Goal: Information Seeking & Learning: Learn about a topic

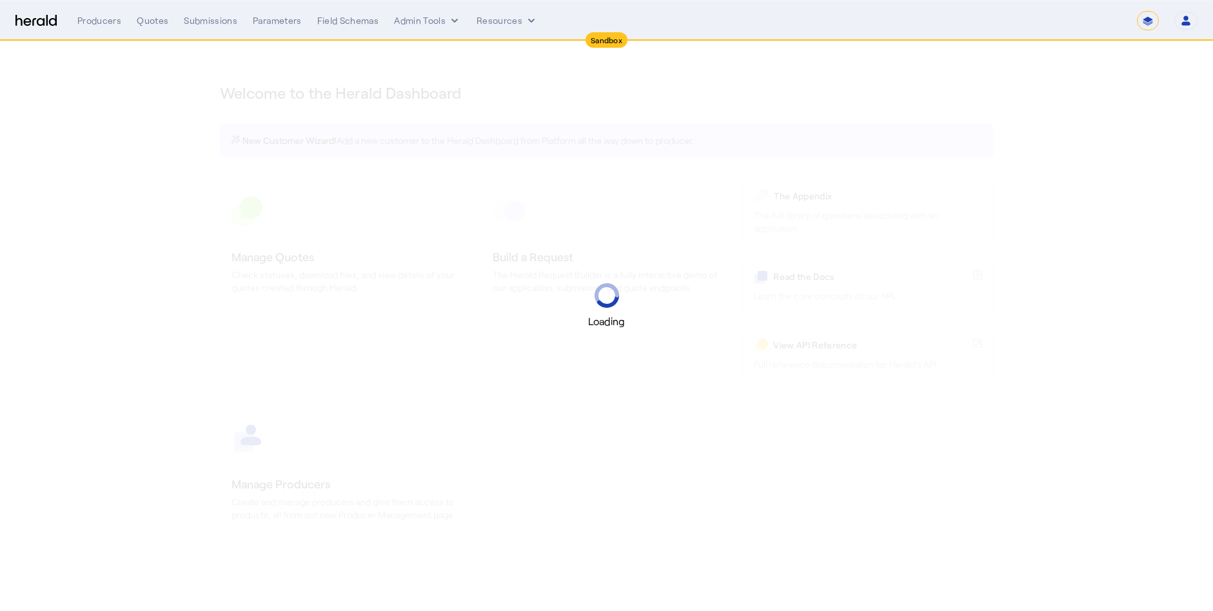
select select "*******"
select select "pfm_2v8p_herald_api"
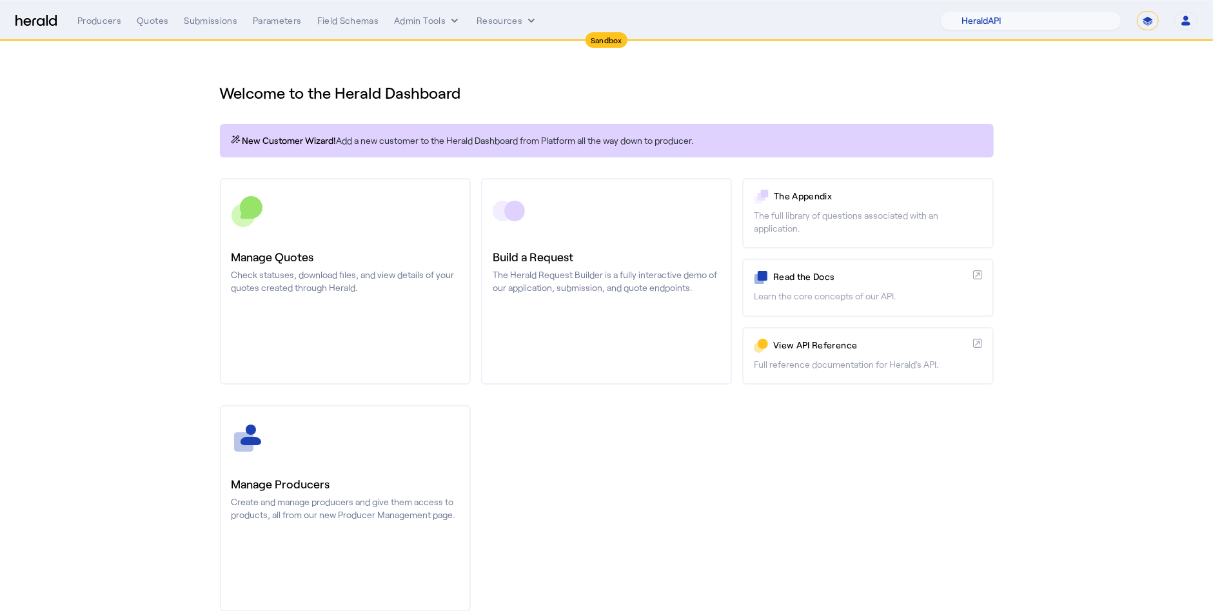
click at [1153, 19] on select "**********" at bounding box center [1148, 20] width 22 height 19
select select "**********"
click at [1138, 11] on select "**********" at bounding box center [1148, 20] width 22 height 19
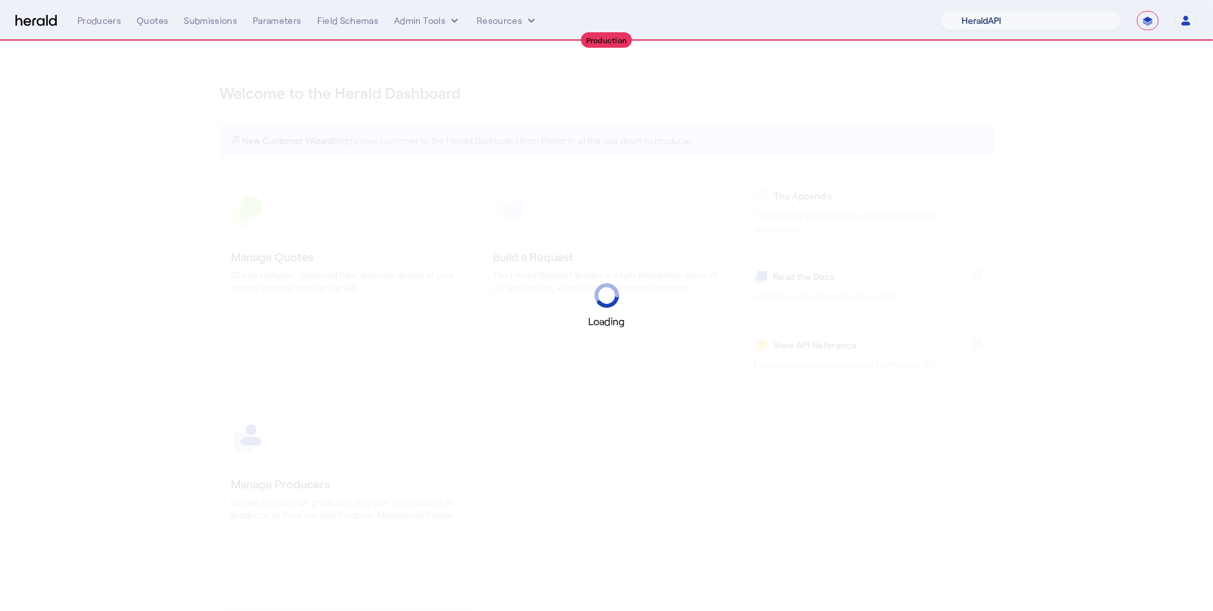
click at [1071, 17] on select "1Fort Acrisure Acturis Affinity Advisors Affinity Risk Agentero AmWins Anzen Ao…" at bounding box center [1030, 20] width 181 height 19
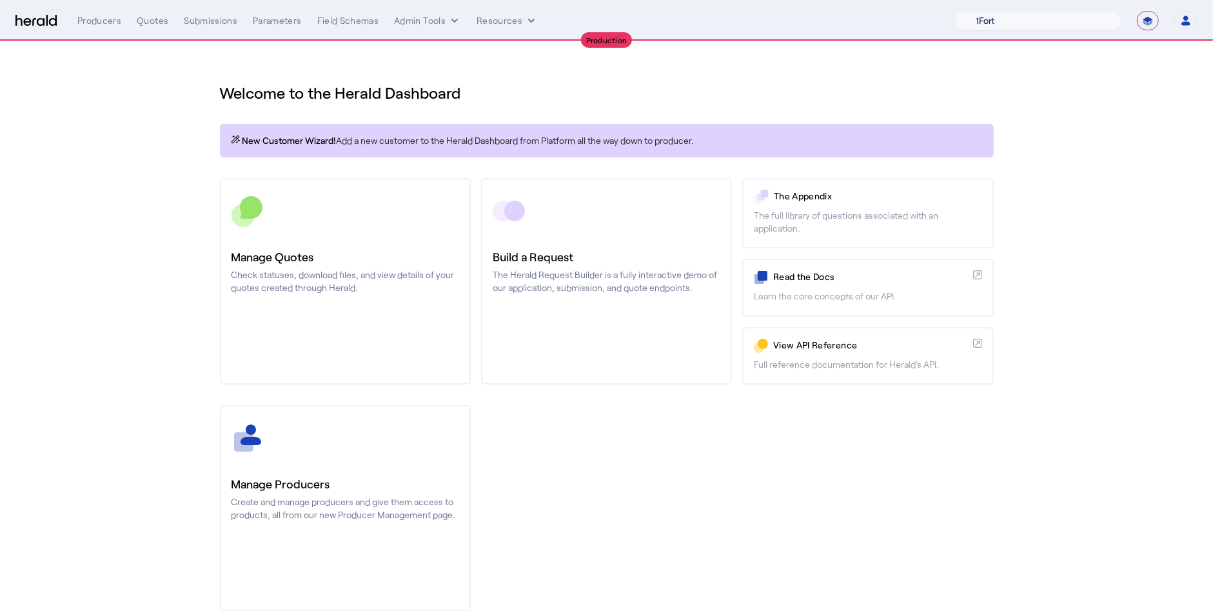
select select "pfm_h3db_crc"
click at [955, 11] on select "1Fort Affinity Risk Arlington Roe Billy BindHQ Bunker CRC Campus Coverage Citad…" at bounding box center [1038, 20] width 167 height 19
click at [150, 25] on div "Quotes" at bounding box center [153, 20] width 32 height 13
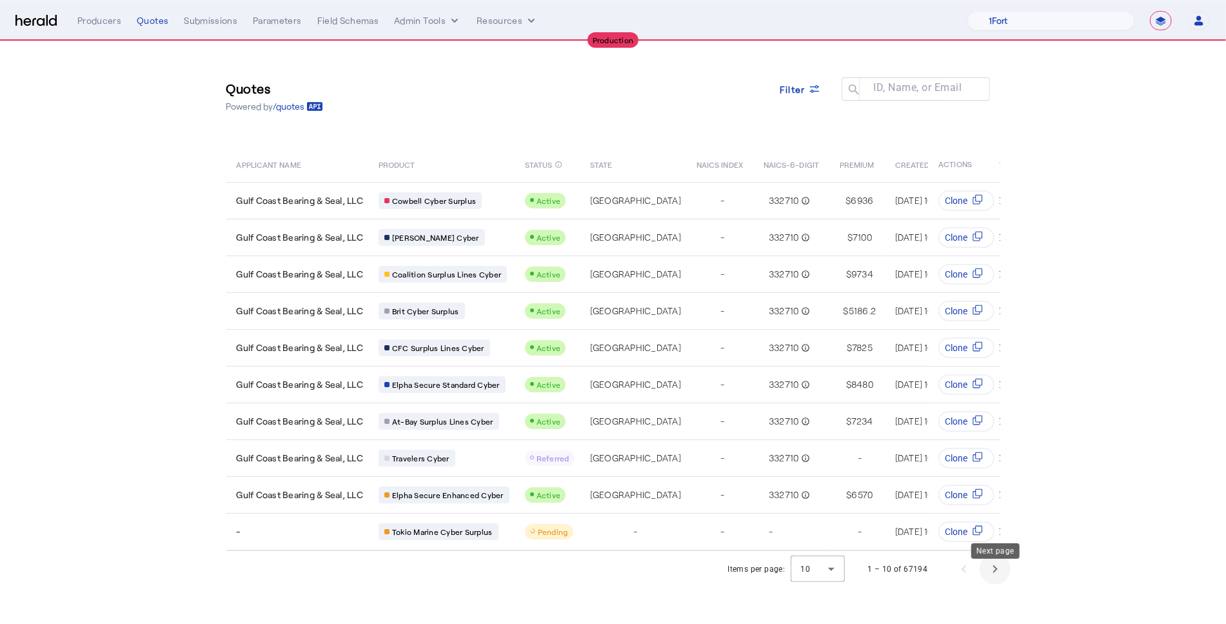
click at [985, 583] on span "Next page" at bounding box center [995, 568] width 31 height 31
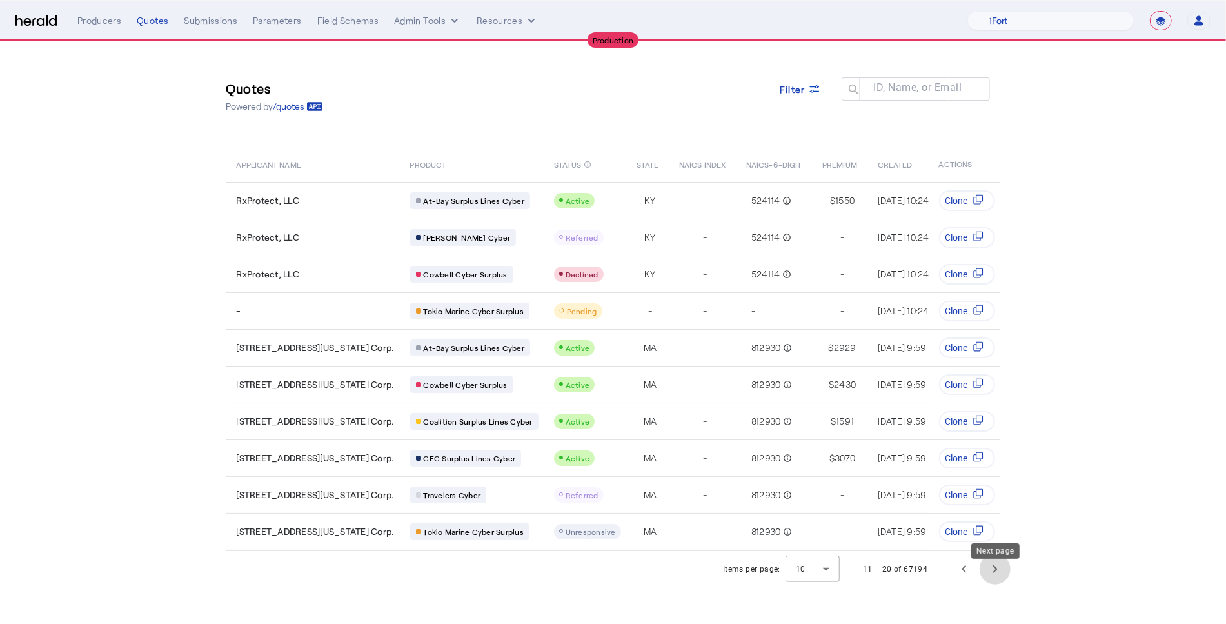
click at [986, 582] on span "Next page" at bounding box center [995, 568] width 31 height 31
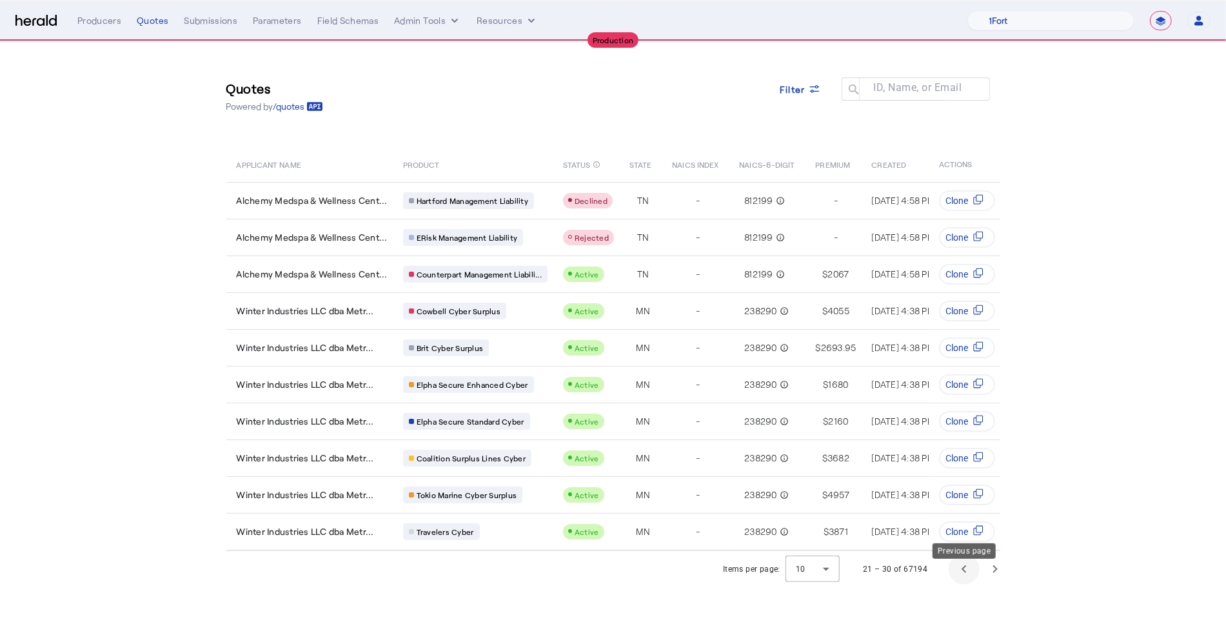
click at [962, 580] on span "Previous page" at bounding box center [964, 568] width 31 height 31
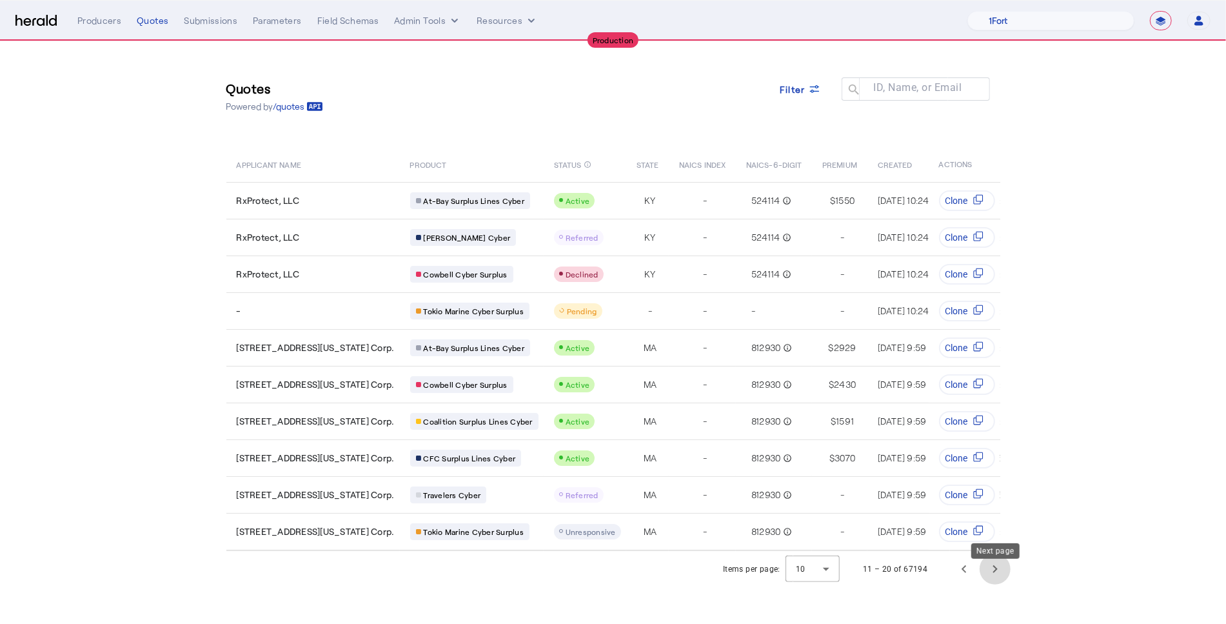
click at [981, 583] on span "Next page" at bounding box center [995, 568] width 31 height 31
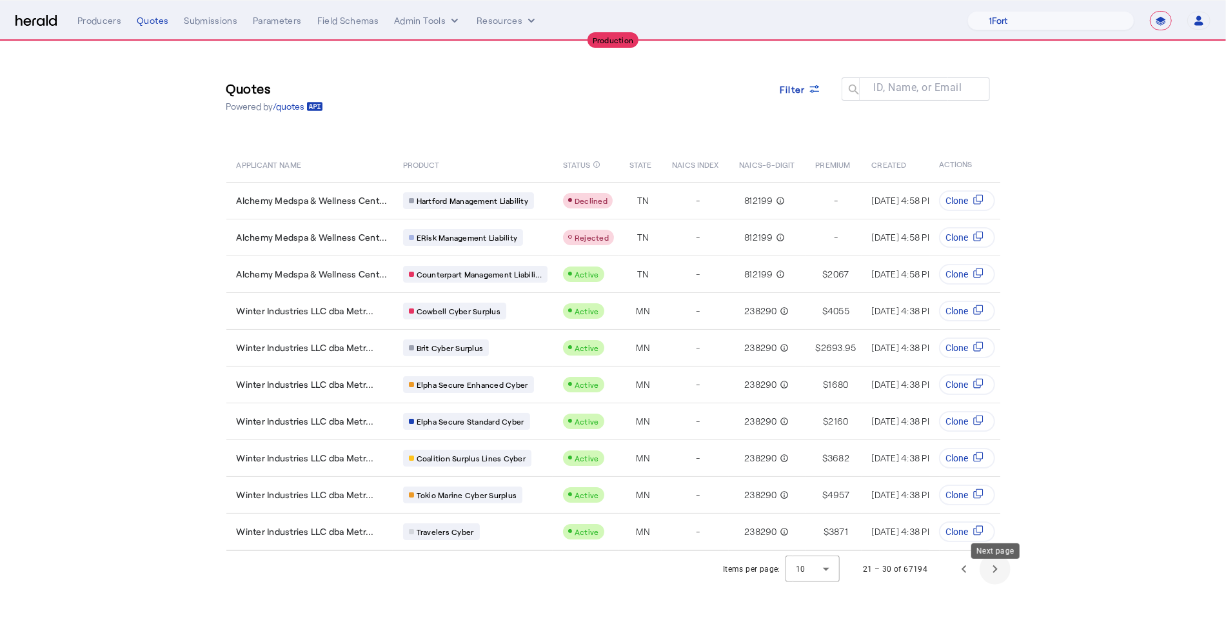
click at [1000, 584] on span "Next page" at bounding box center [995, 568] width 31 height 31
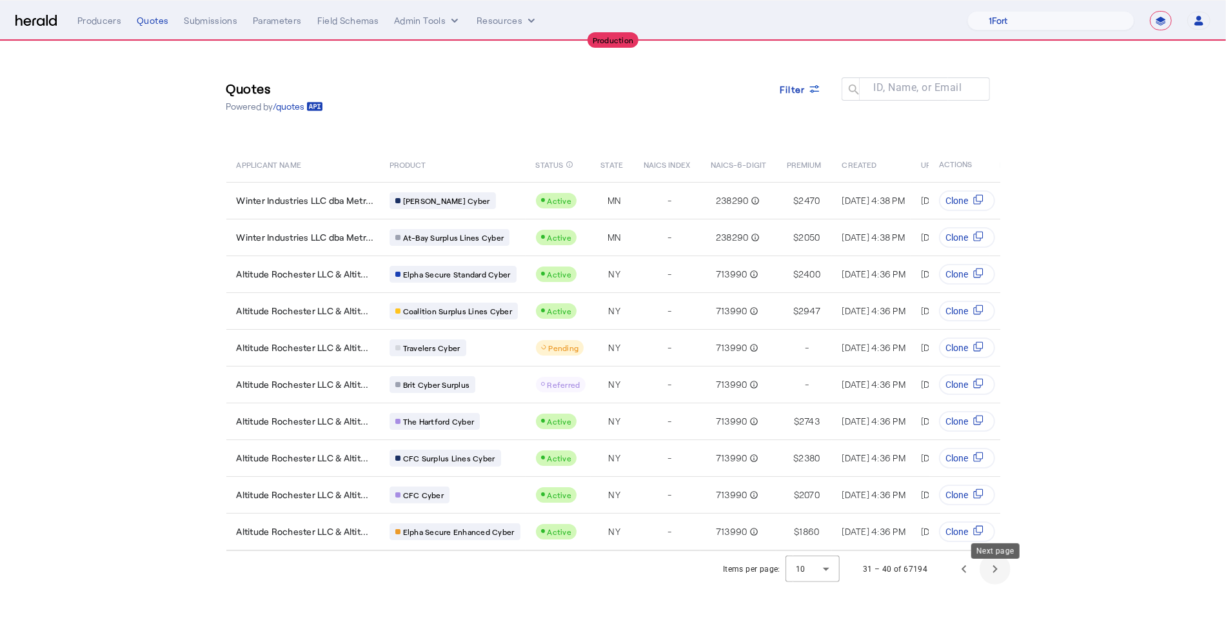
click at [1000, 584] on span "Next page" at bounding box center [995, 568] width 31 height 31
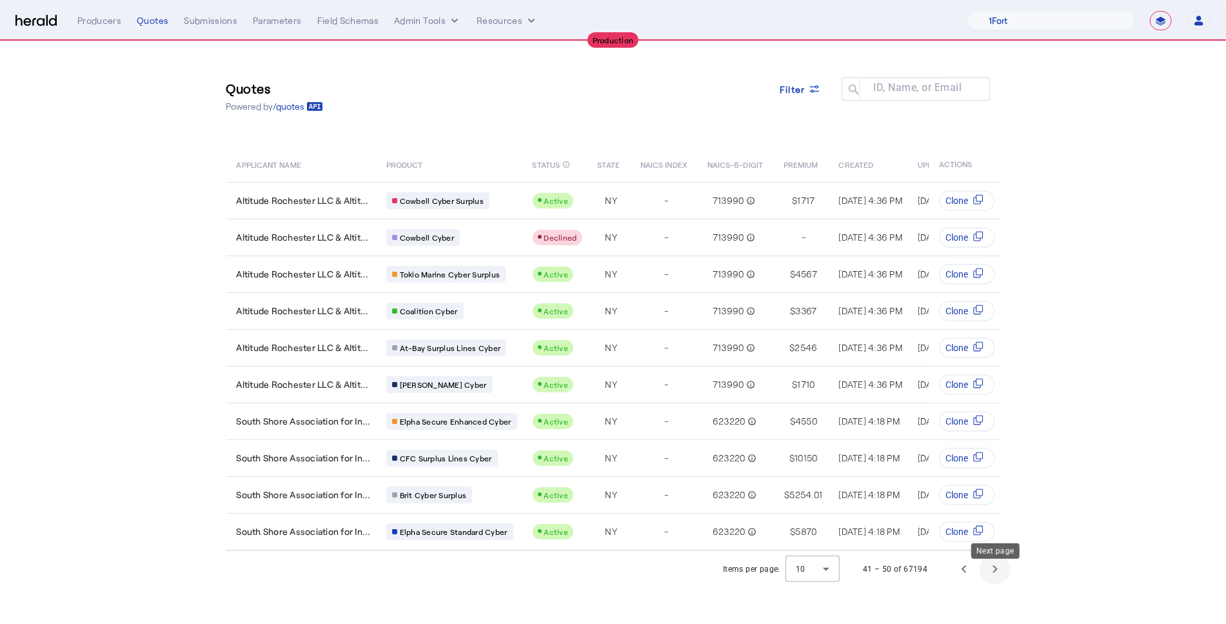
click at [1000, 584] on span "Next page" at bounding box center [995, 568] width 31 height 31
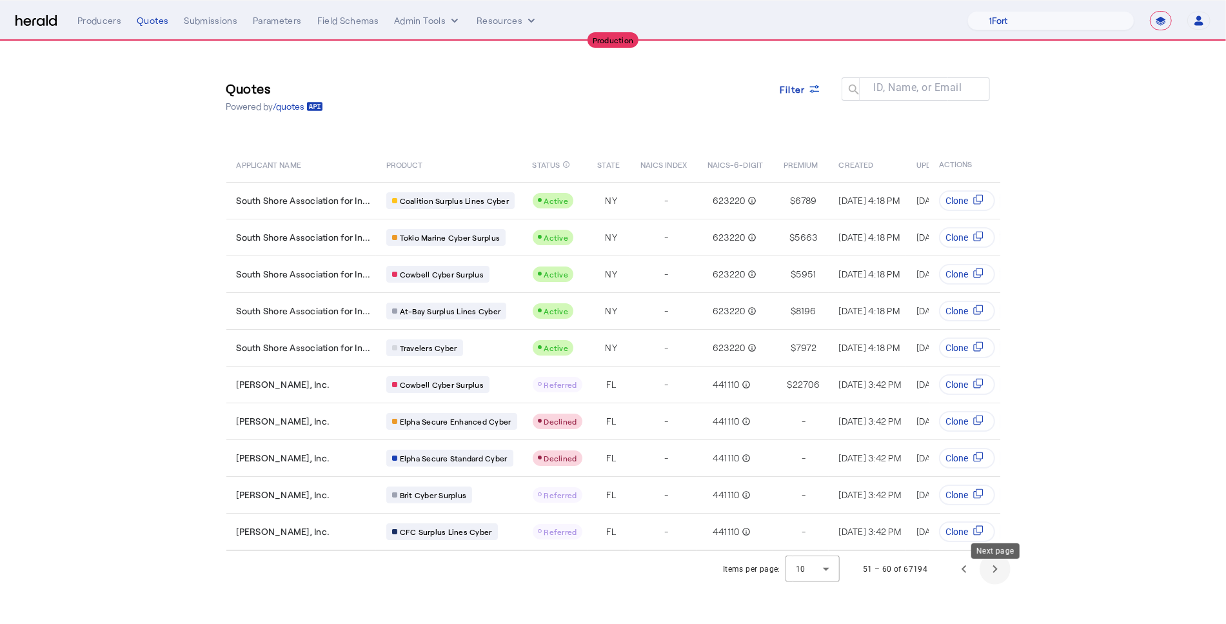
click at [1000, 584] on span "Next page" at bounding box center [995, 568] width 31 height 31
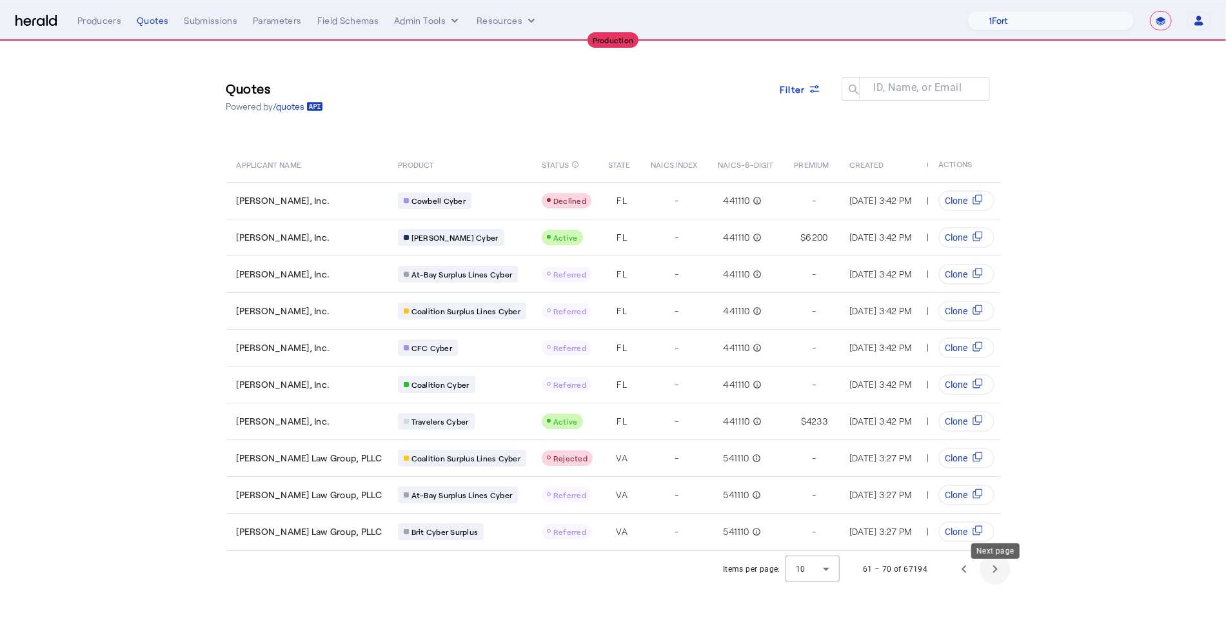
click at [1000, 584] on span "Next page" at bounding box center [995, 568] width 31 height 31
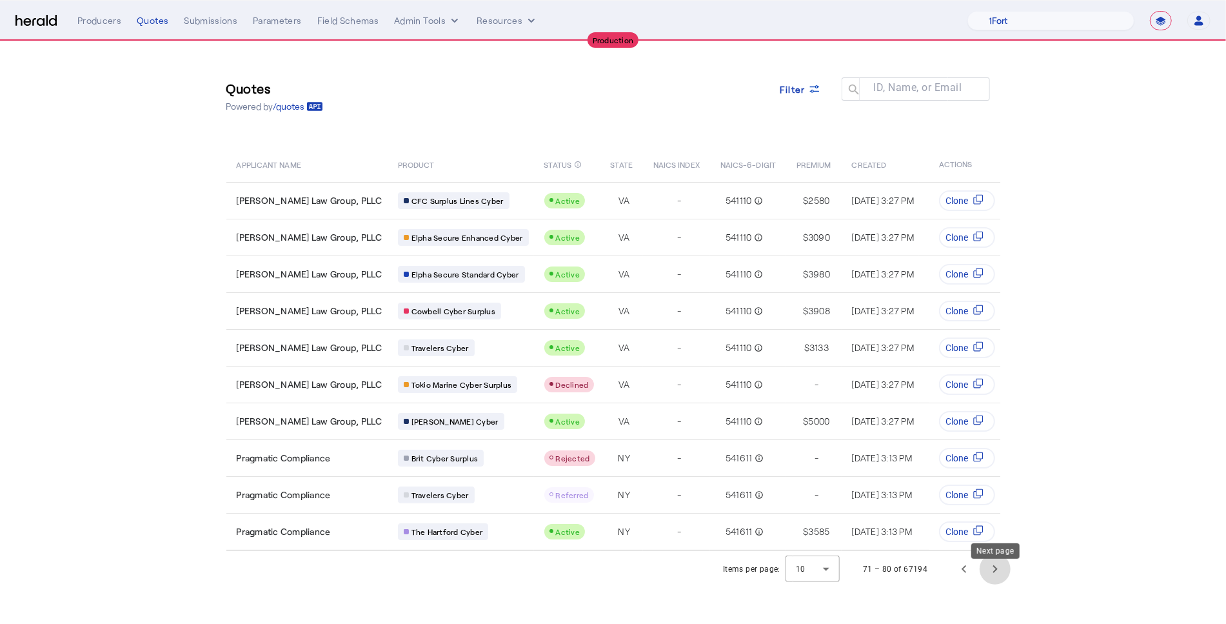
click at [1000, 584] on span "Next page" at bounding box center [995, 568] width 31 height 31
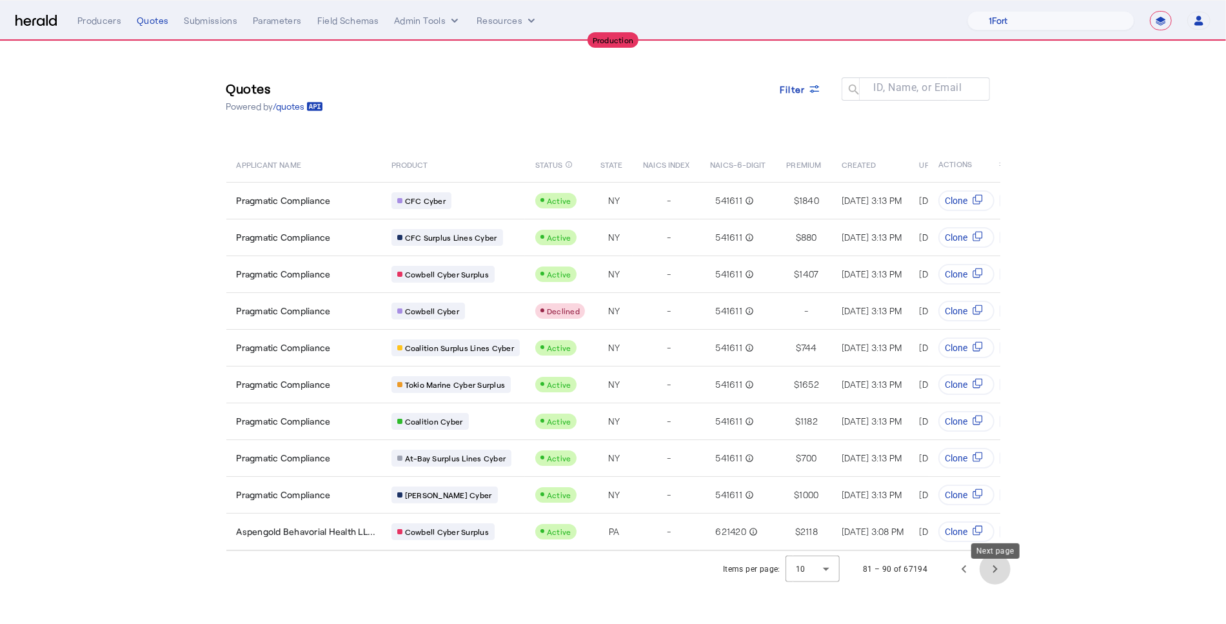
click at [1000, 584] on span "Next page" at bounding box center [995, 568] width 31 height 31
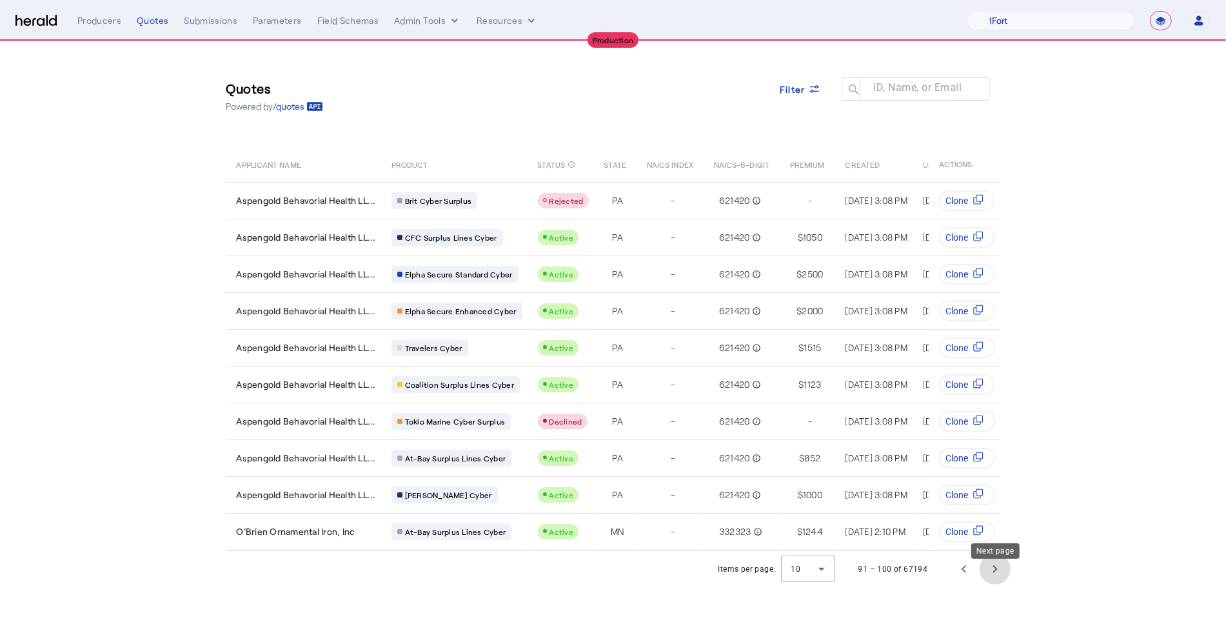
click at [1000, 584] on span "Next page" at bounding box center [995, 568] width 31 height 31
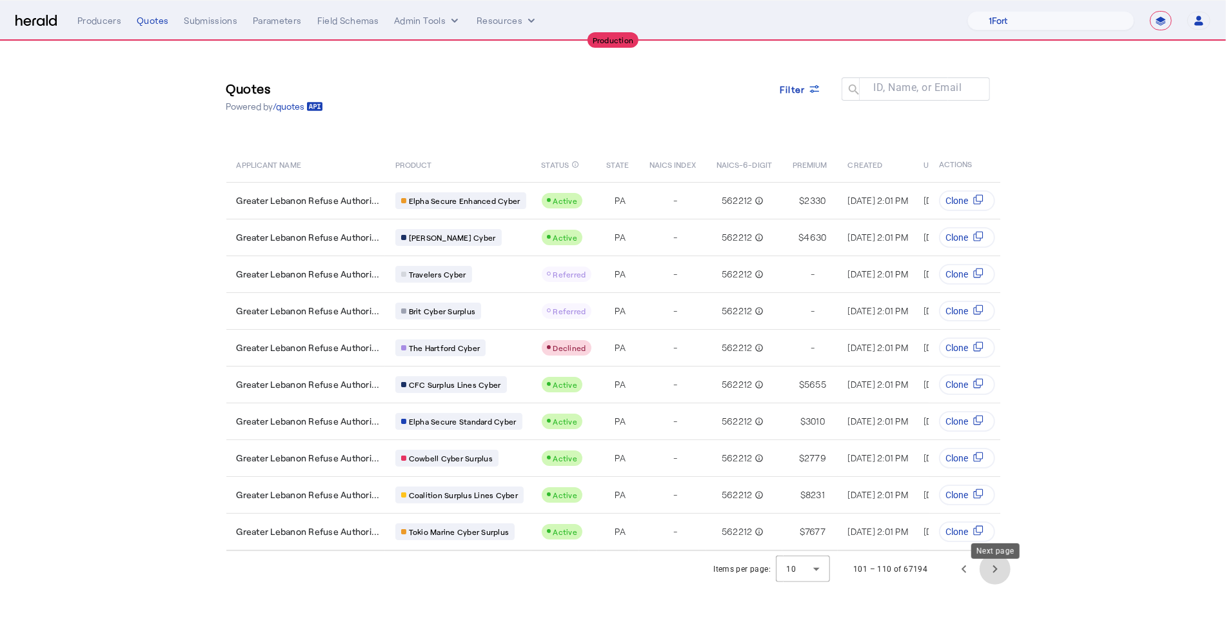
click at [1000, 584] on span "Next page" at bounding box center [995, 568] width 31 height 31
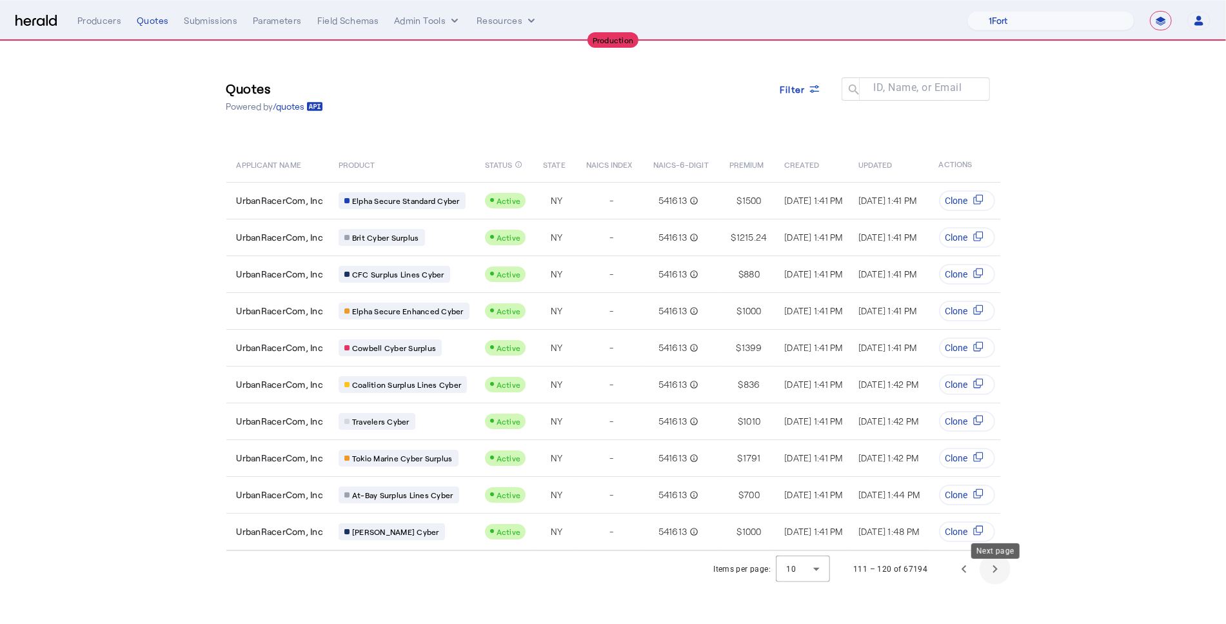
click at [1000, 584] on span "Next page" at bounding box center [995, 568] width 31 height 31
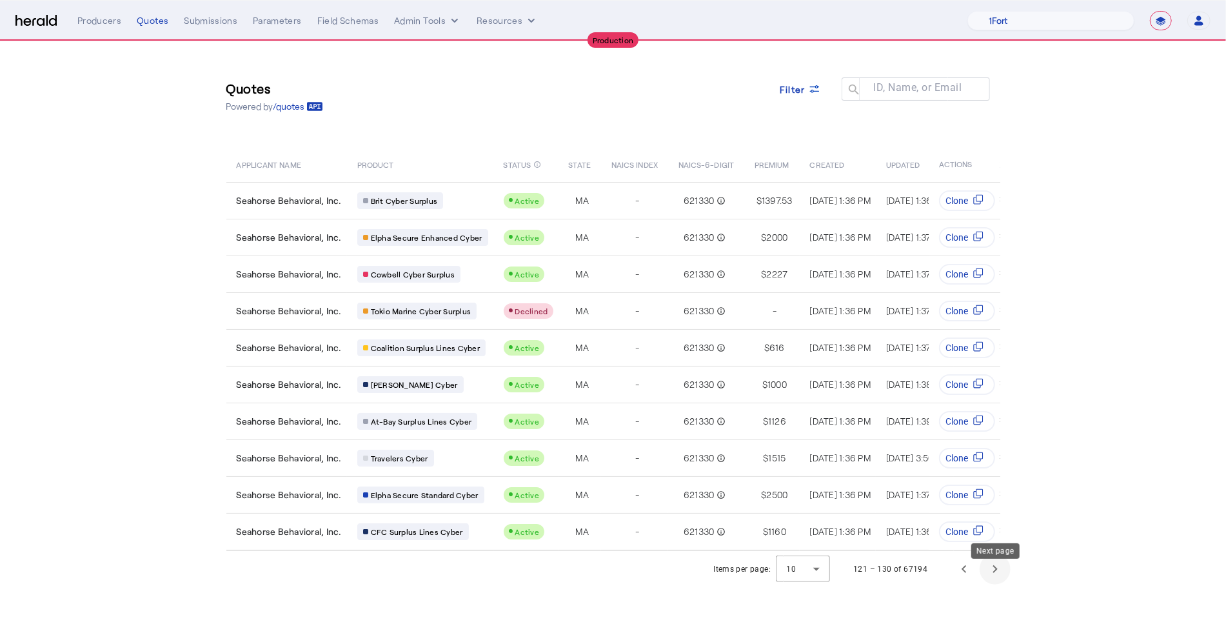
click at [1000, 584] on span "Next page" at bounding box center [995, 568] width 31 height 31
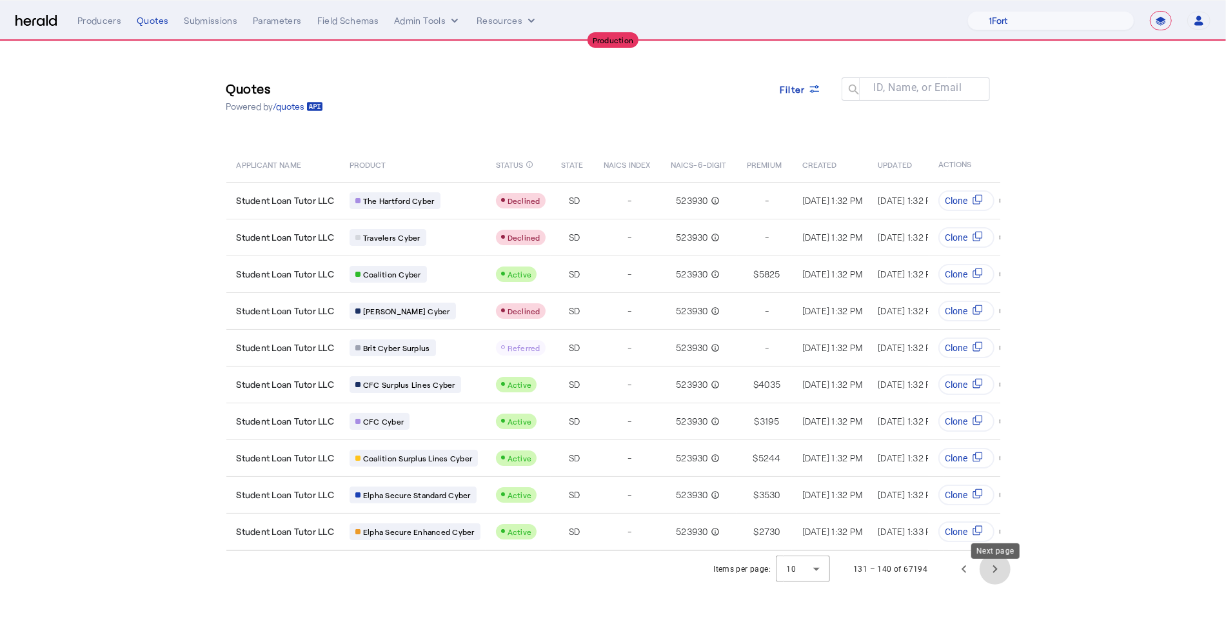
click at [1000, 584] on span "Next page" at bounding box center [995, 568] width 31 height 31
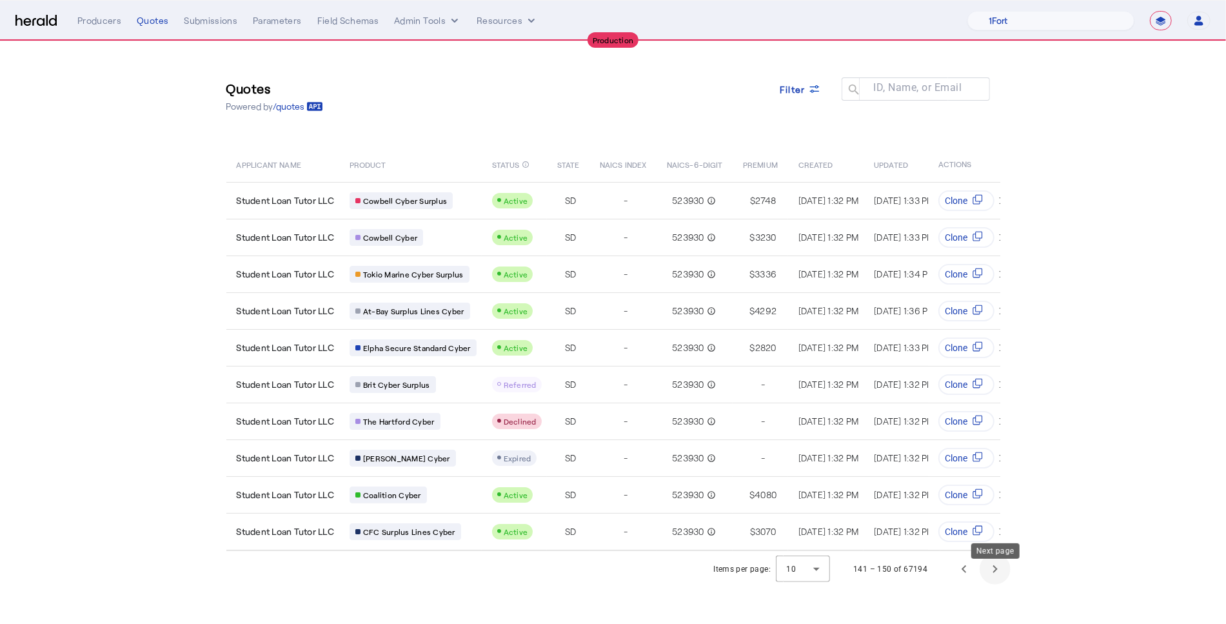
click at [1000, 584] on span "Next page" at bounding box center [995, 568] width 31 height 31
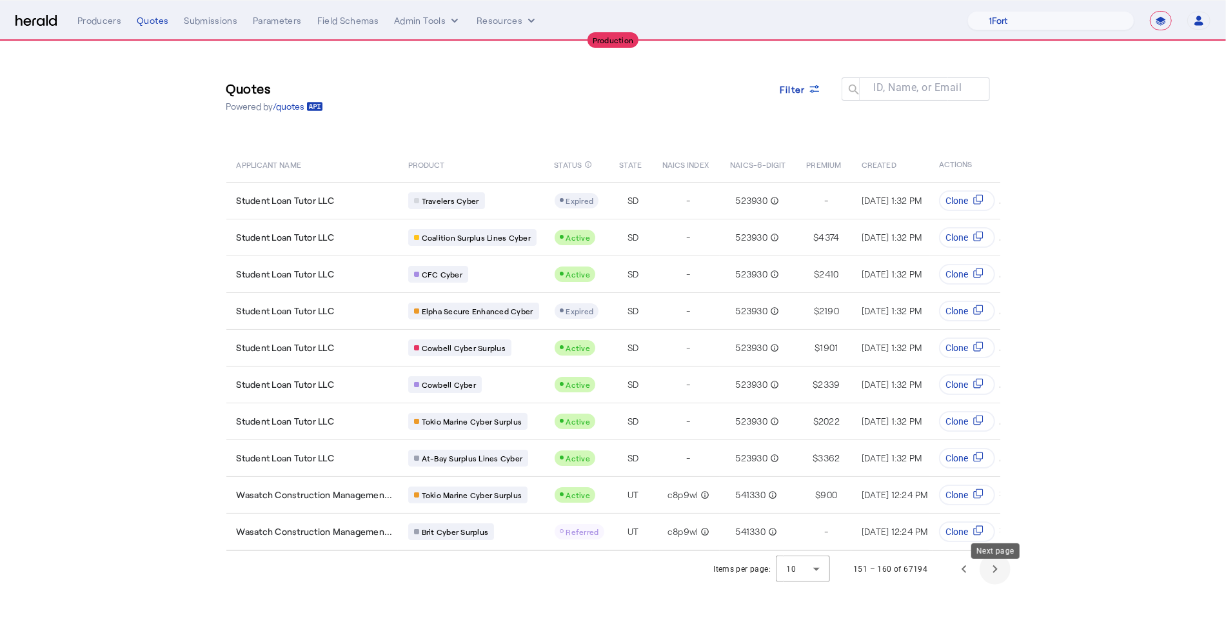
click at [1000, 584] on span "Next page" at bounding box center [995, 568] width 31 height 31
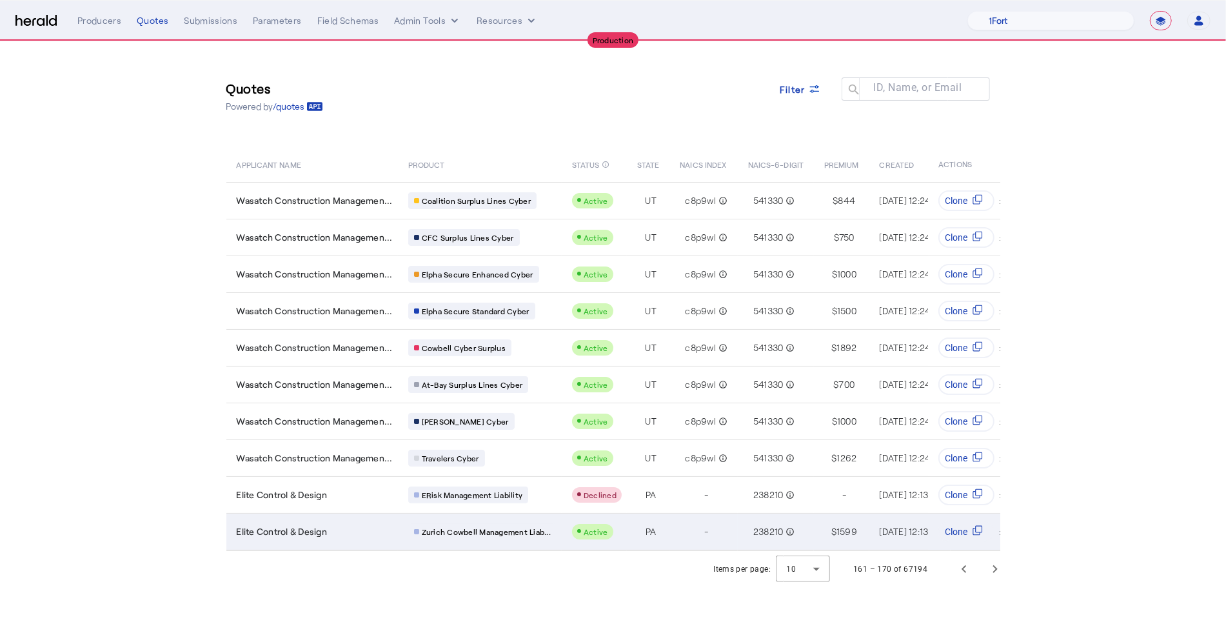
click at [722, 538] on td "-" at bounding box center [703, 531] width 68 height 37
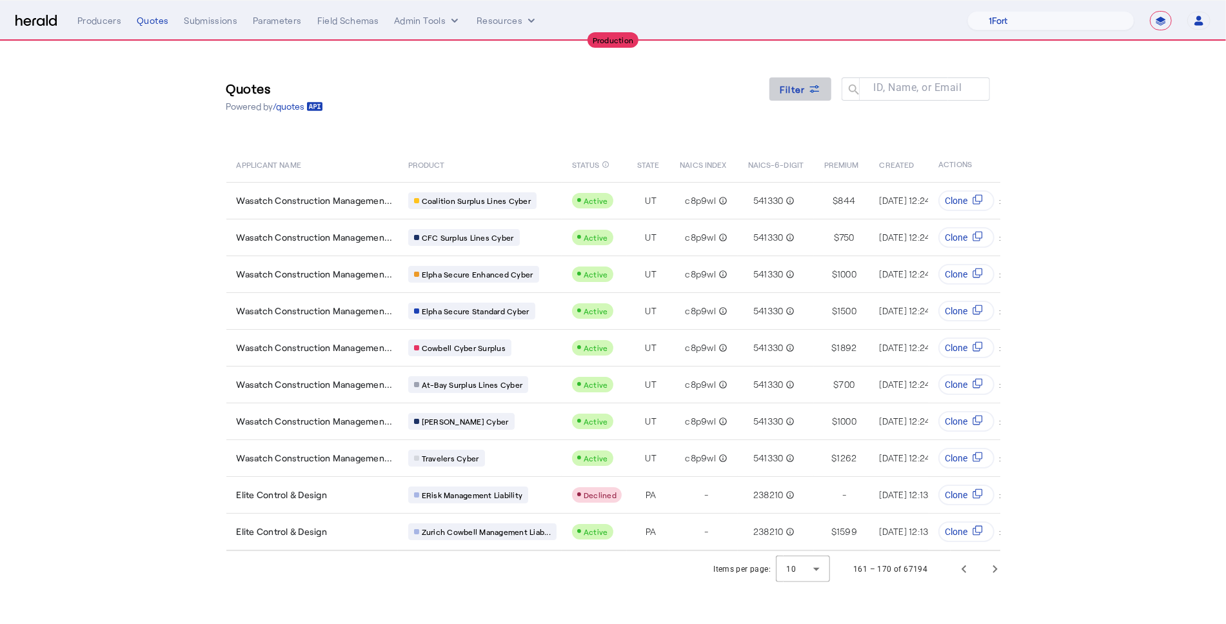
click at [804, 85] on span "Filter" at bounding box center [793, 90] width 26 height 14
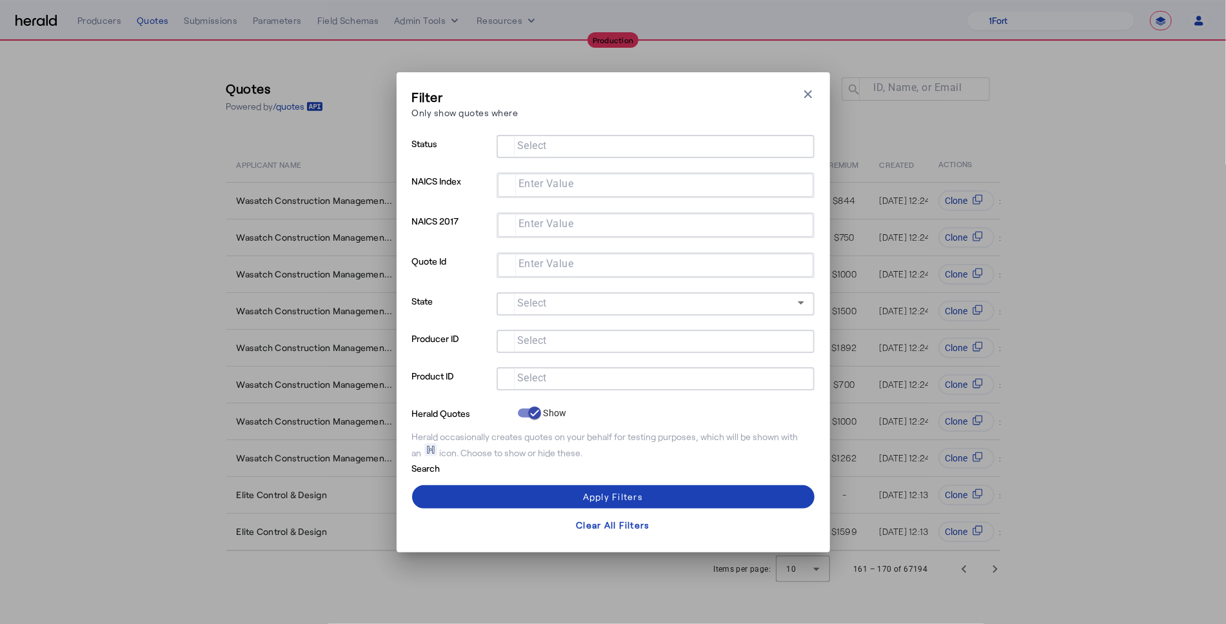
click at [640, 368] on div at bounding box center [655, 378] width 297 height 23
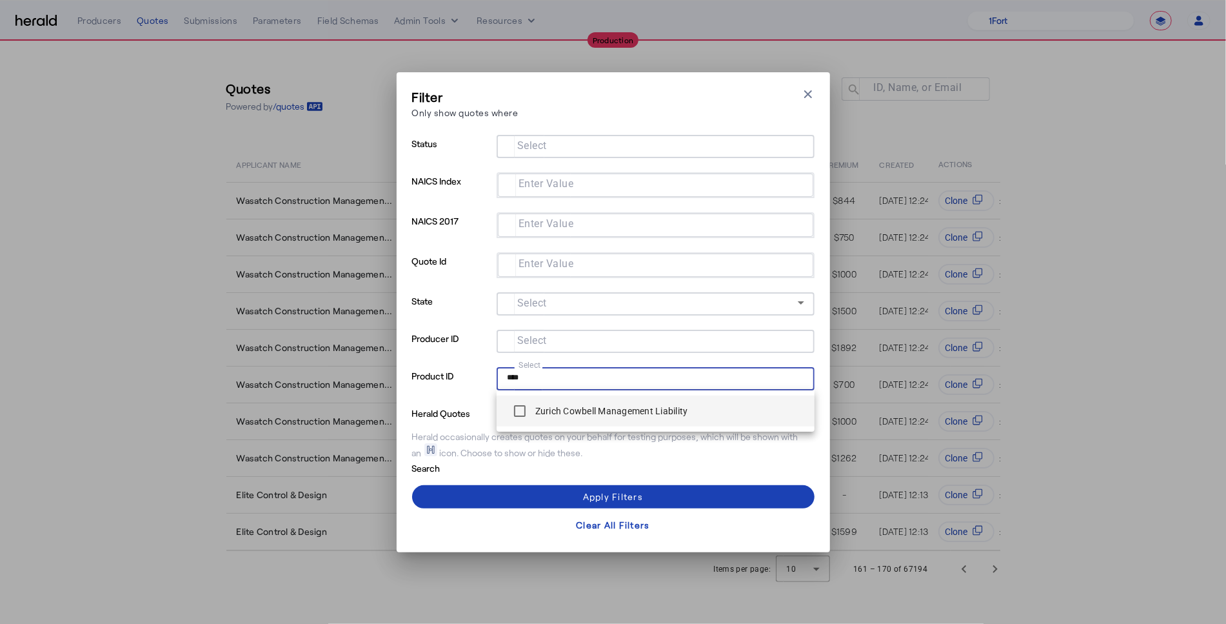
type input "****"
click at [535, 410] on label "Zurich Cowbell Management Liability" at bounding box center [610, 410] width 155 height 13
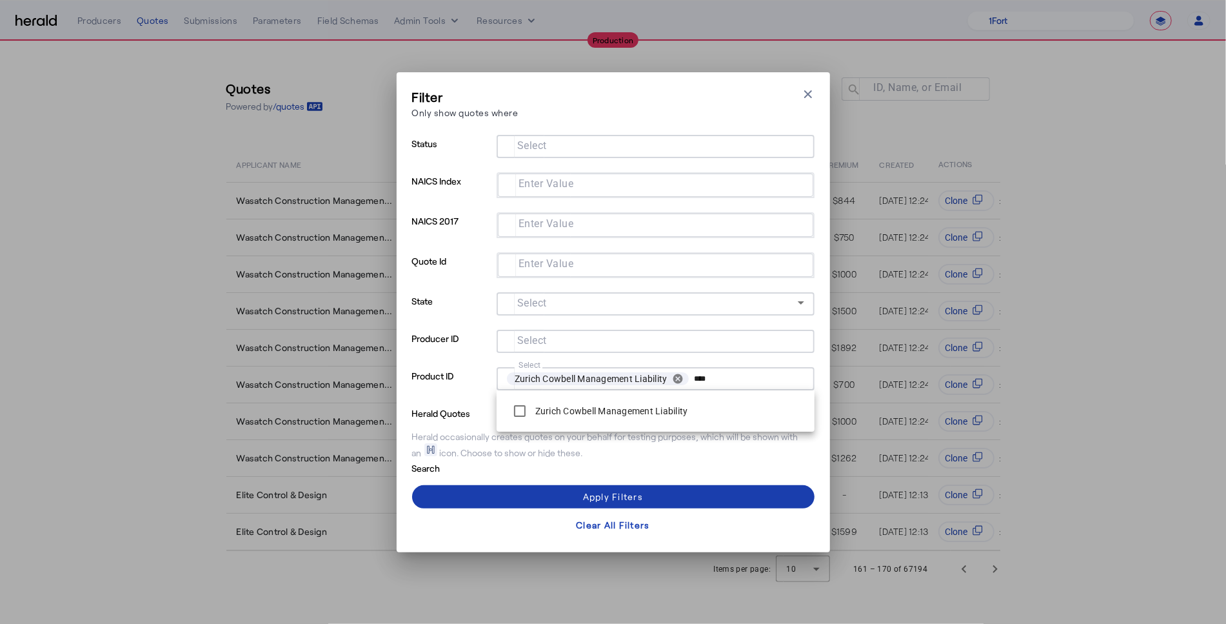
click at [577, 493] on span at bounding box center [613, 496] width 402 height 31
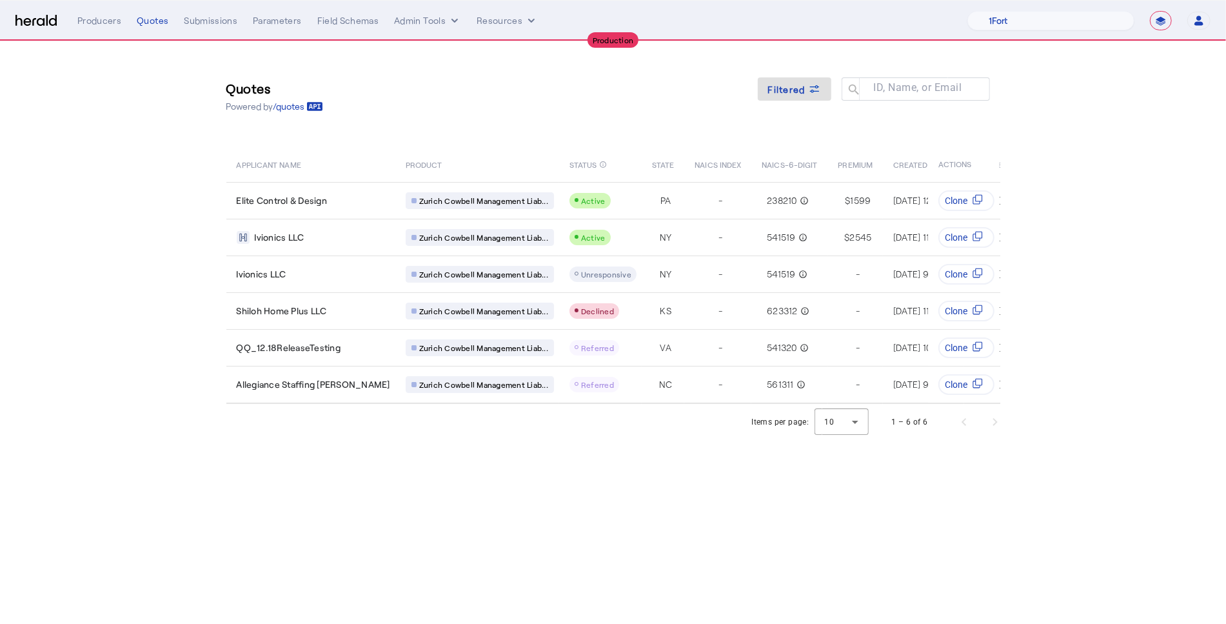
click at [1159, 22] on select "**********" at bounding box center [1161, 20] width 22 height 19
click at [1151, 11] on select "**********" at bounding box center [1161, 20] width 22 height 19
click at [1065, 25] on select "1Fort Affinity Risk Arlington Roe Billy BindHQ Bunker CRC Campus Coverage Citad…" at bounding box center [1050, 20] width 167 height 19
select select "pfm_8e7n_1fort"
click at [967, 11] on select "1Fort Affinity Risk Arlington Roe Billy BindHQ Bunker CRC Campus Coverage Citad…" at bounding box center [1050, 20] width 167 height 19
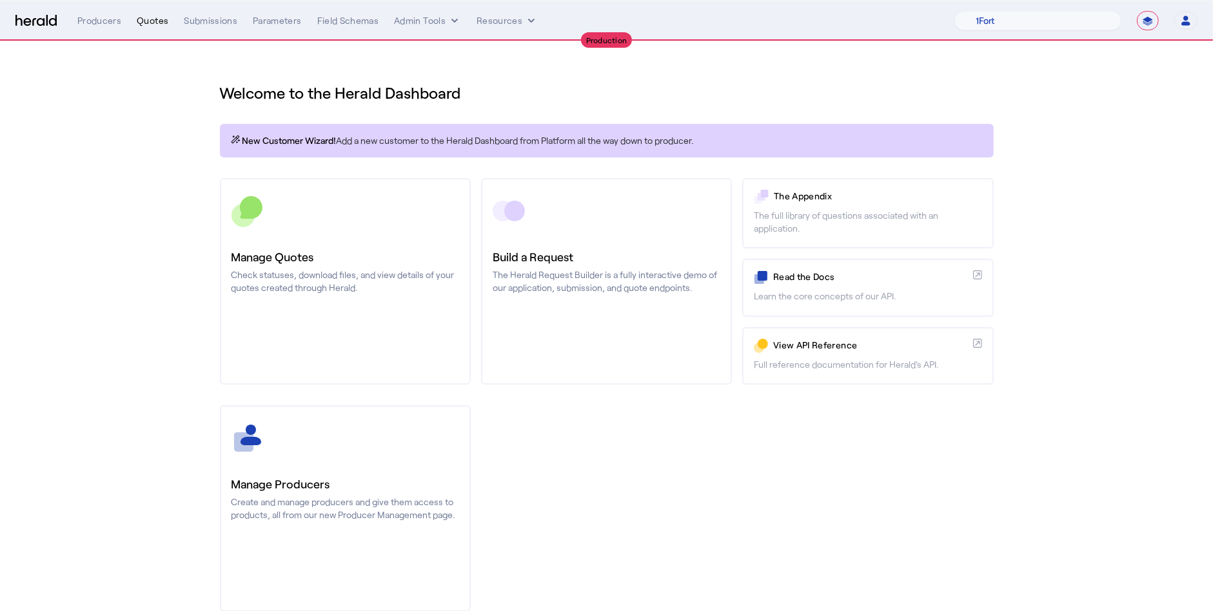
click at [153, 21] on div "Quotes" at bounding box center [153, 20] width 32 height 13
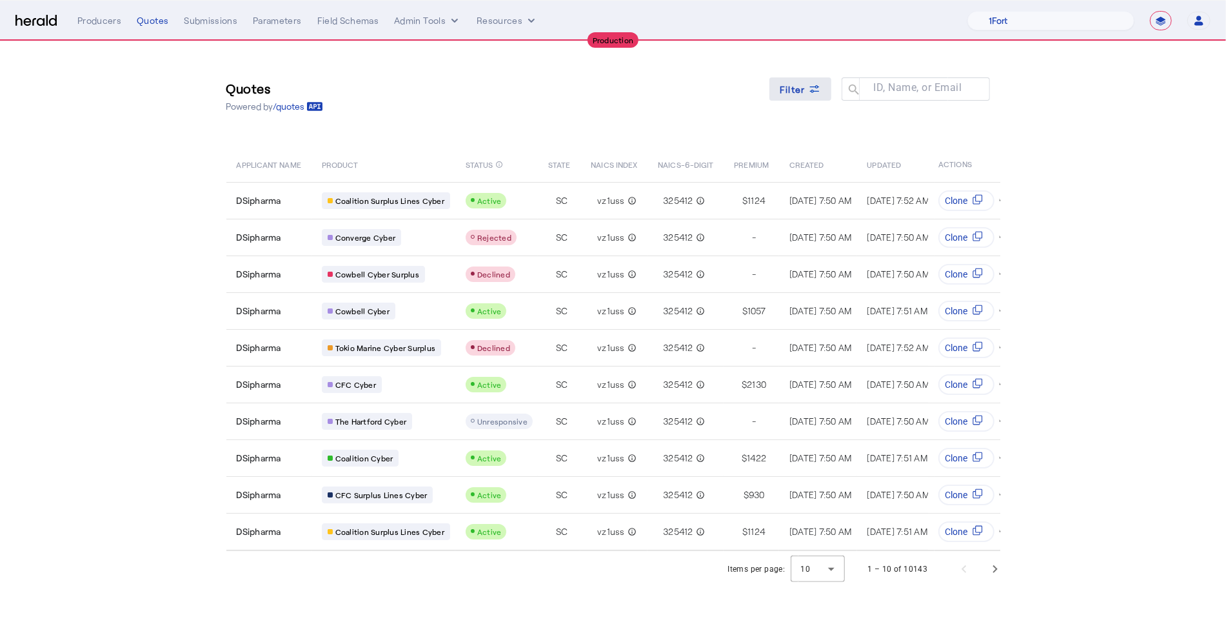
click at [822, 91] on span at bounding box center [800, 89] width 62 height 31
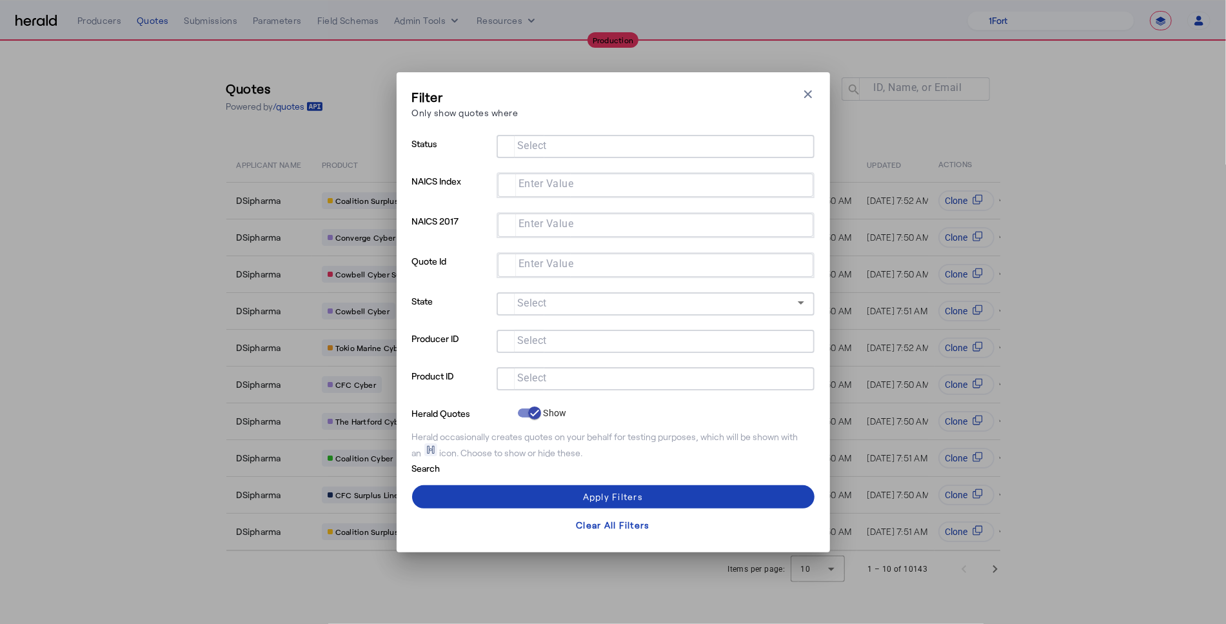
click at [553, 381] on input "Select" at bounding box center [653, 377] width 292 height 15
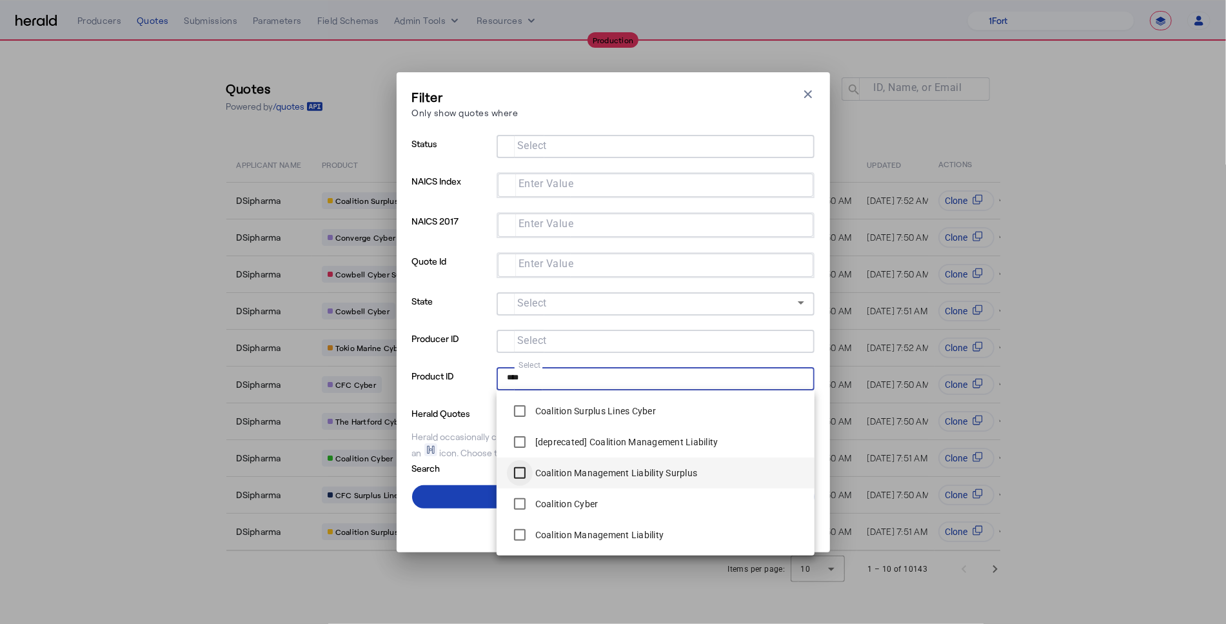
type input "****"
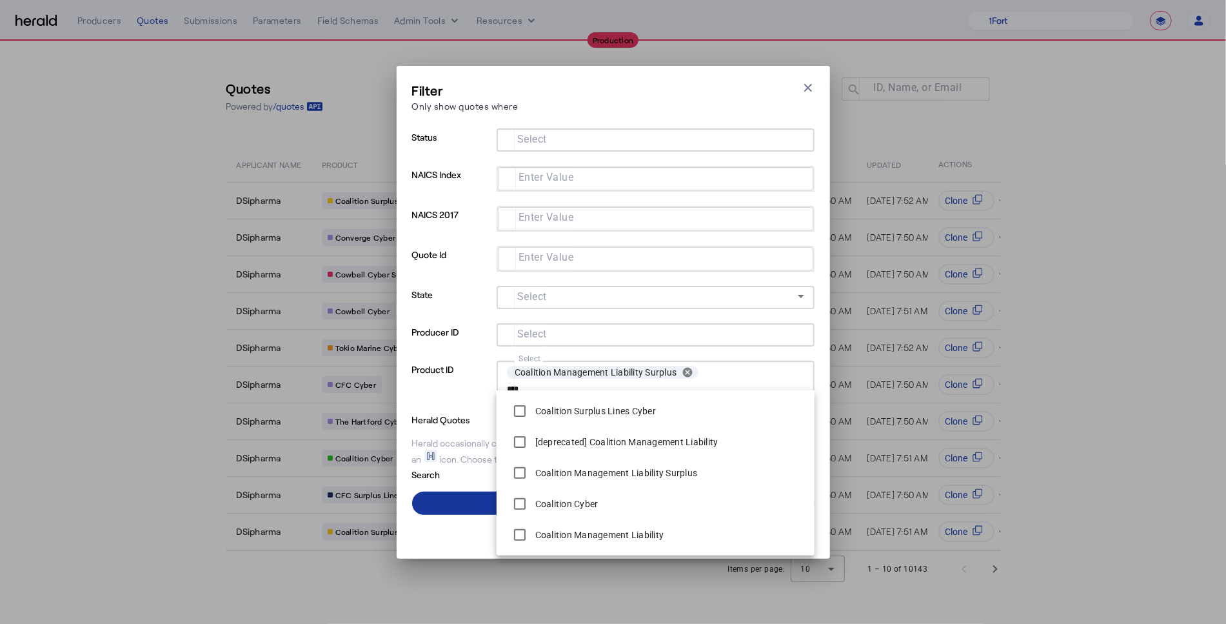
click at [448, 499] on span at bounding box center [613, 503] width 402 height 31
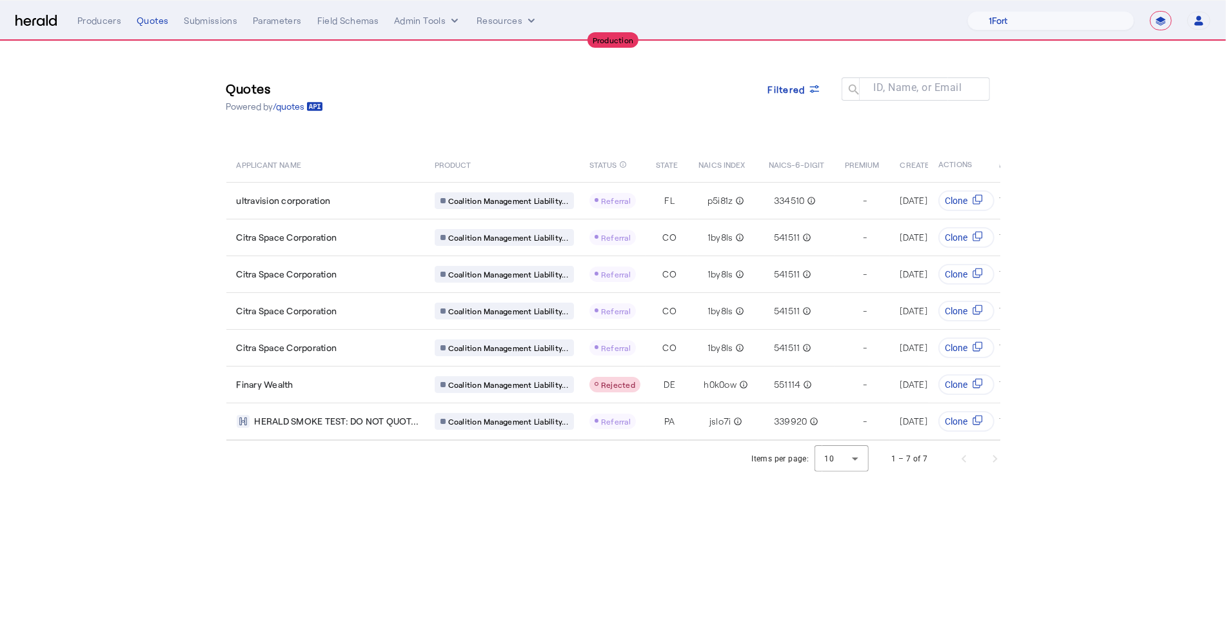
click at [41, 19] on img at bounding box center [35, 21] width 41 height 12
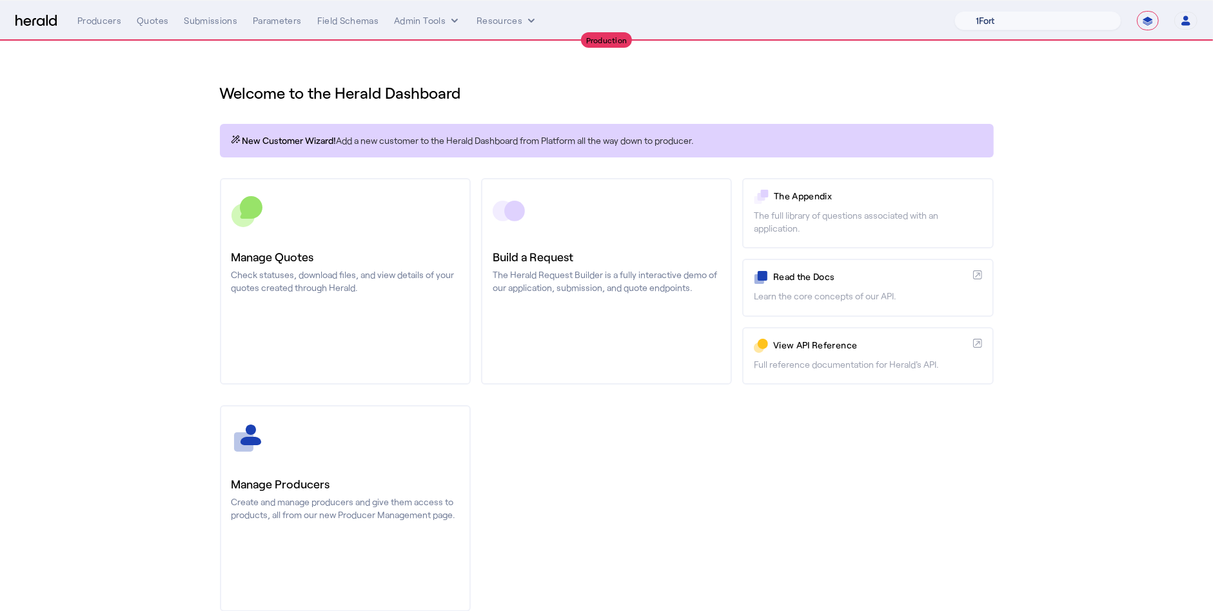
click at [1026, 15] on select "1Fort Affinity Risk Arlington Roe Billy BindHQ Bunker CRC Campus Coverage Citad…" at bounding box center [1038, 20] width 167 height 19
select select "pfm_md8s_semsee"
click at [955, 11] on select "1Fort Affinity Risk Arlington Roe Billy BindHQ Bunker CRC Campus Coverage Citad…" at bounding box center [1038, 20] width 167 height 19
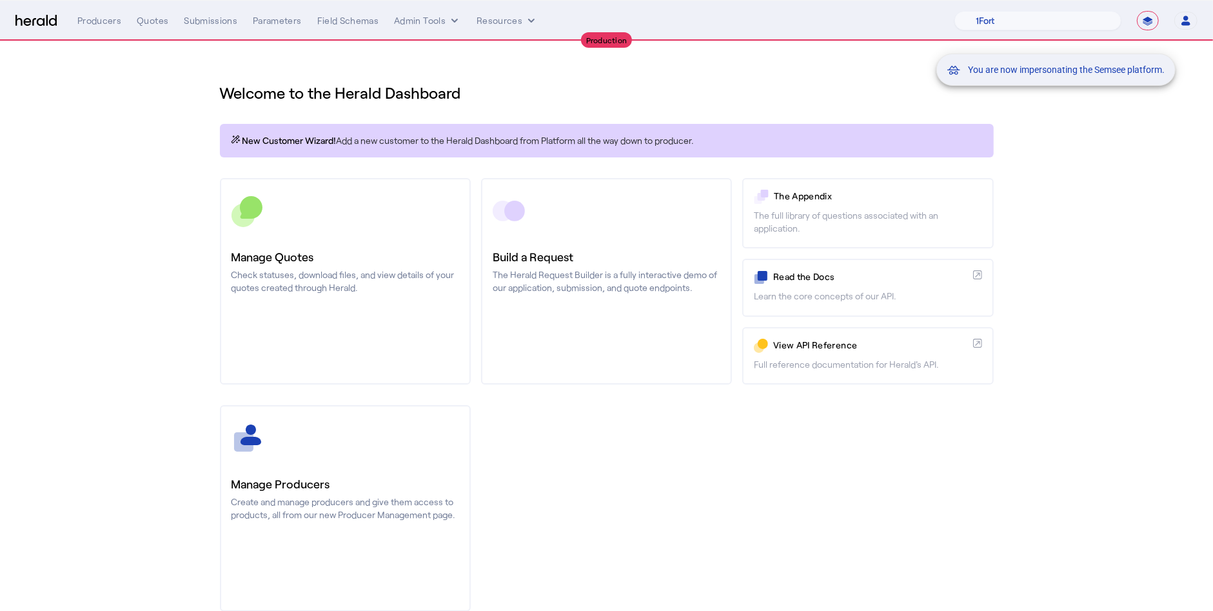
click at [143, 16] on div "You are now impersonating the Semsee platform." at bounding box center [606, 305] width 1213 height 611
click at [150, 23] on div "You are now impersonating the Semsee platform." at bounding box center [606, 305] width 1213 height 611
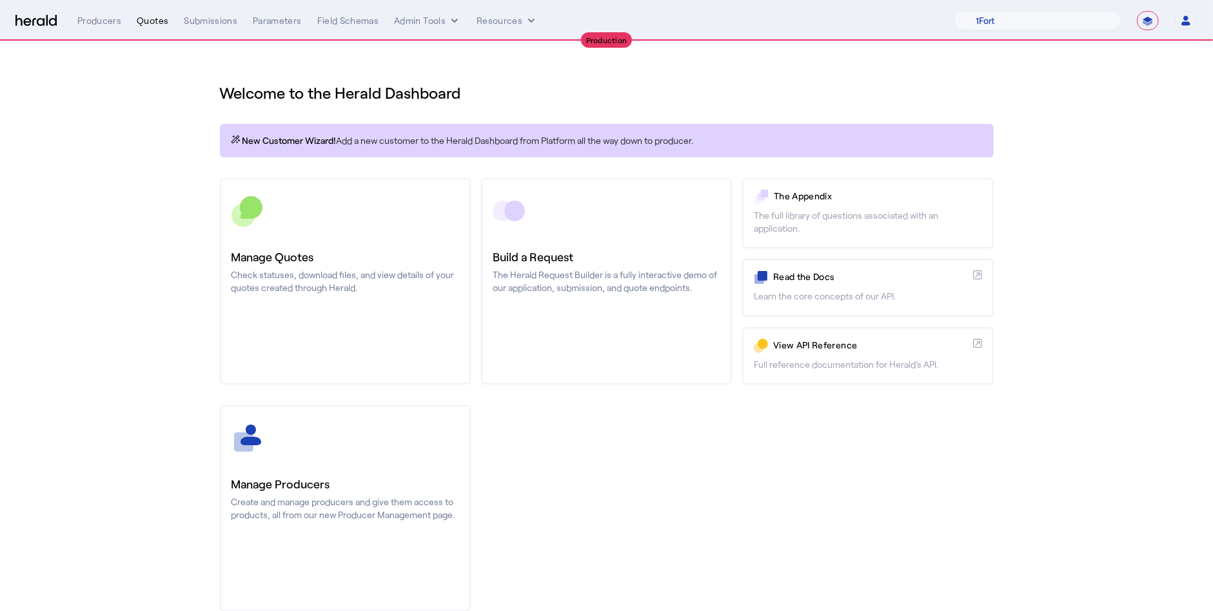
click at [161, 22] on div "Quotes" at bounding box center [153, 20] width 32 height 13
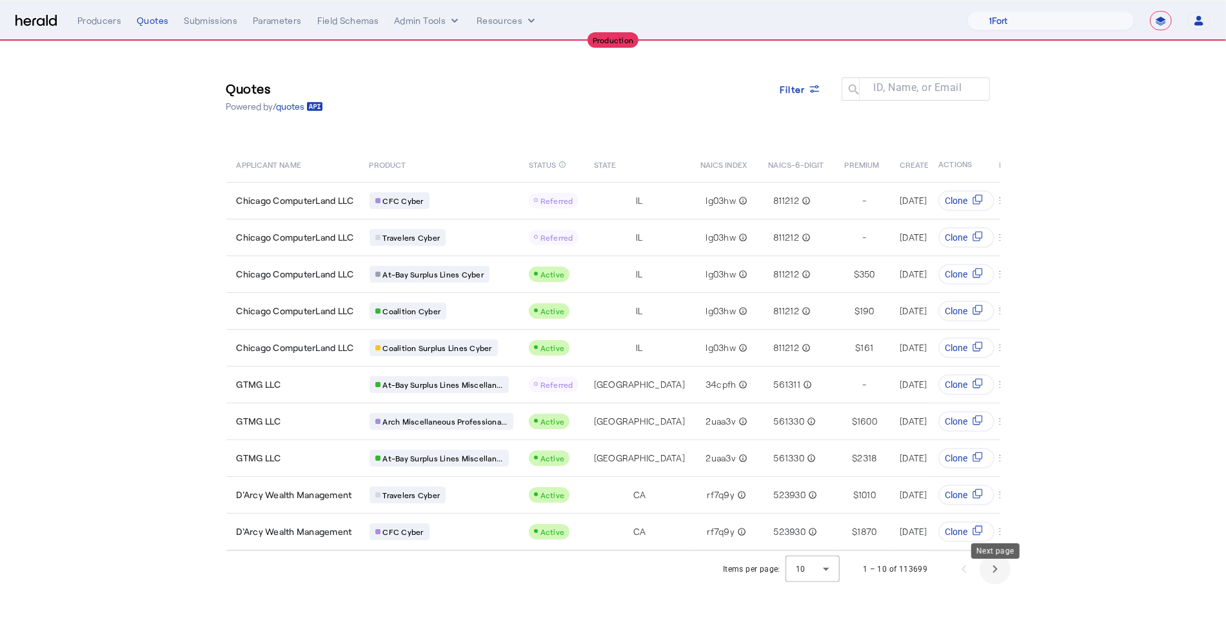
click at [997, 579] on span "Next page" at bounding box center [995, 568] width 31 height 31
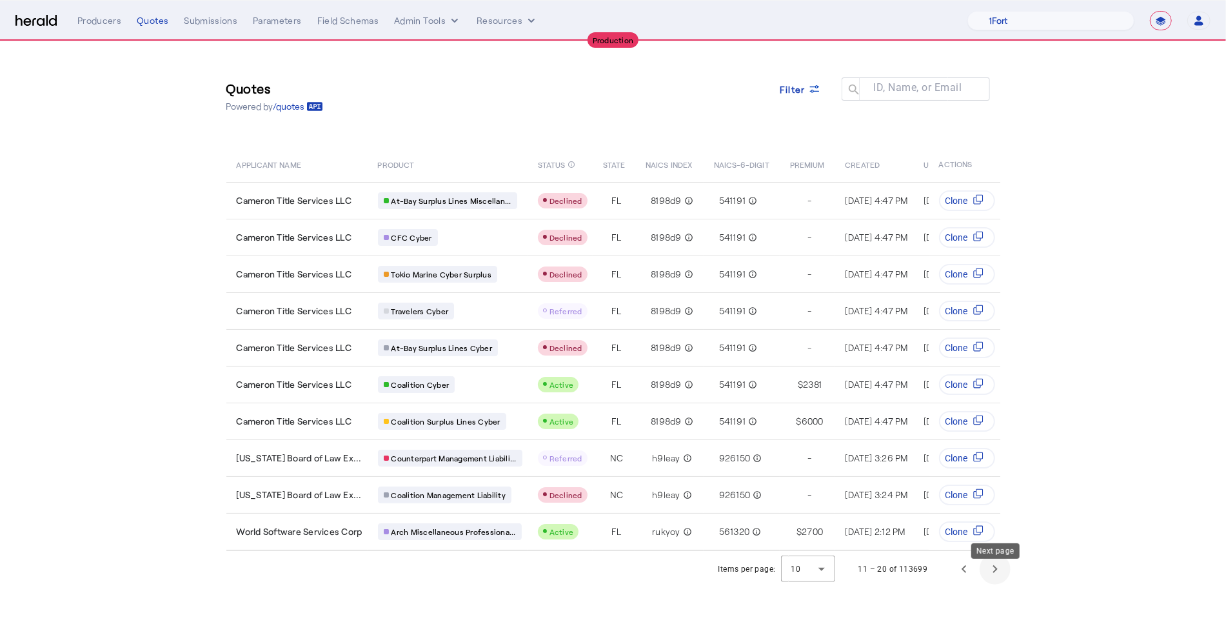
click at [987, 581] on span "Next page" at bounding box center [995, 568] width 31 height 31
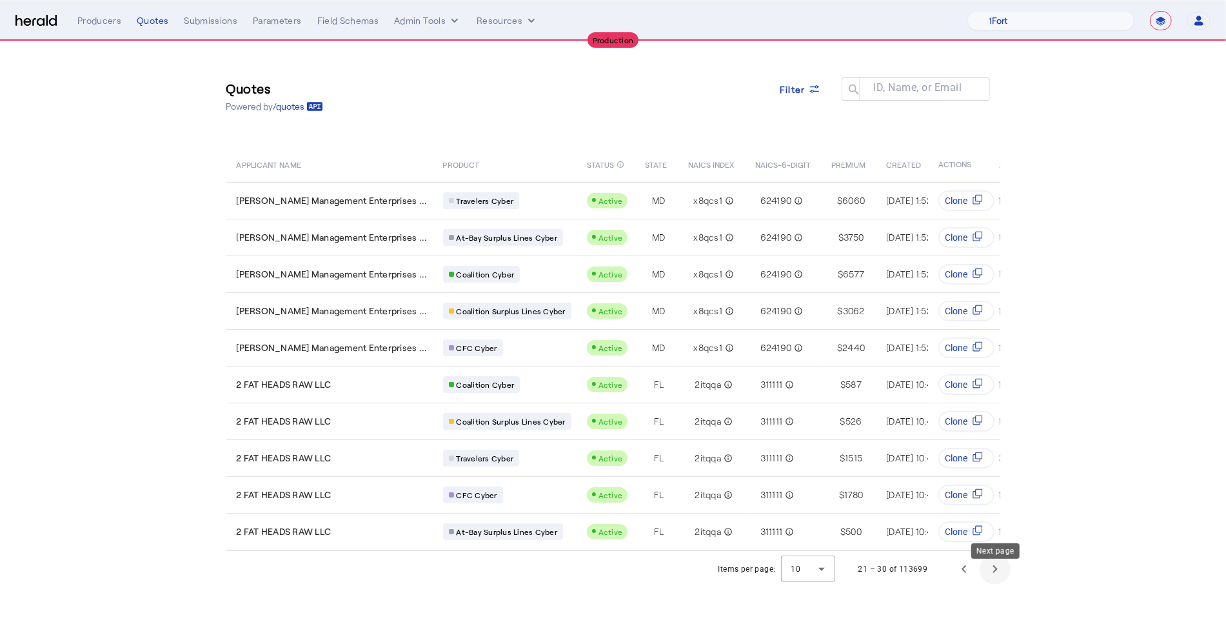
click at [998, 582] on span "Next page" at bounding box center [995, 568] width 31 height 31
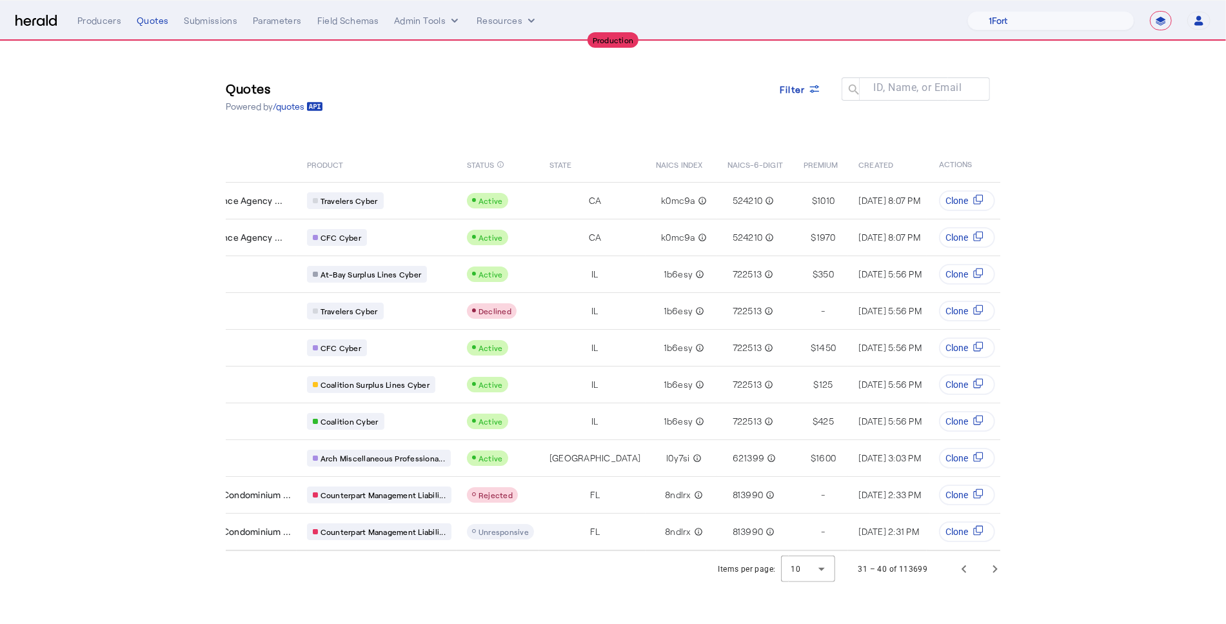
scroll to position [0, 39]
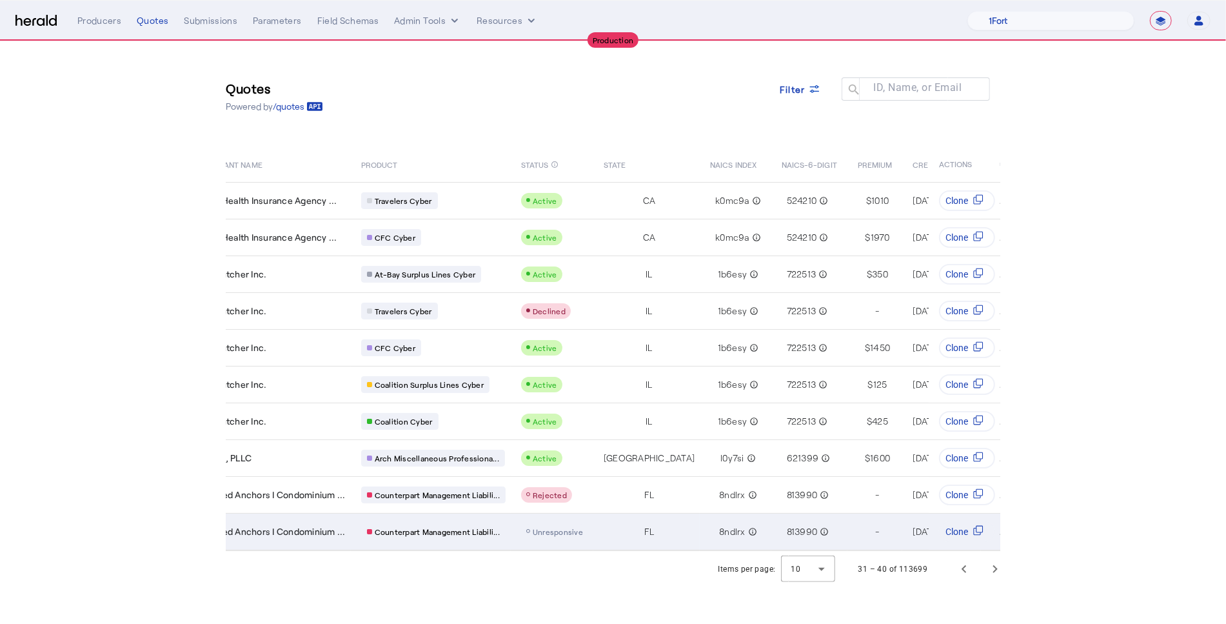
click at [629, 528] on td "FL" at bounding box center [646, 531] width 106 height 37
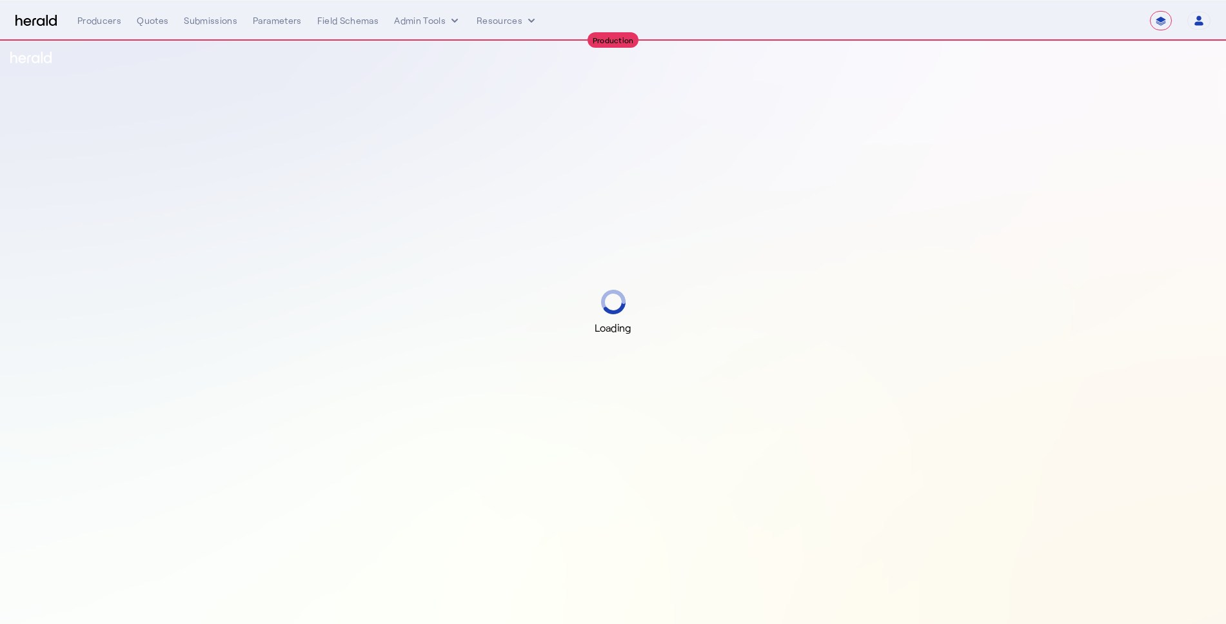
select select "**********"
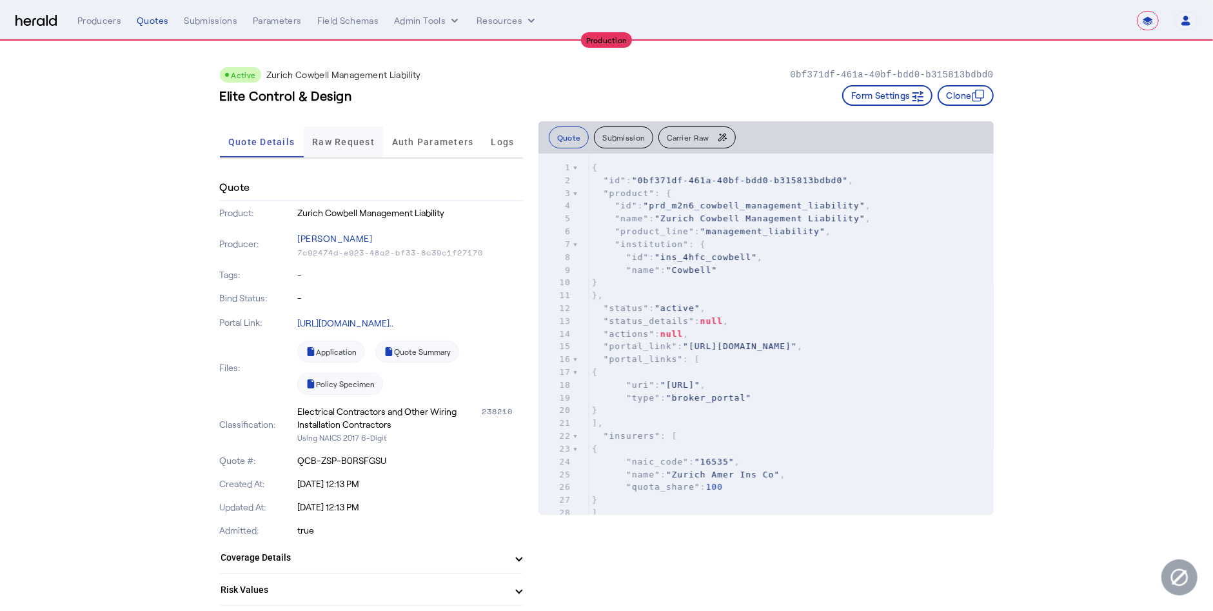
click at [355, 144] on span "Raw Request" at bounding box center [343, 141] width 63 height 9
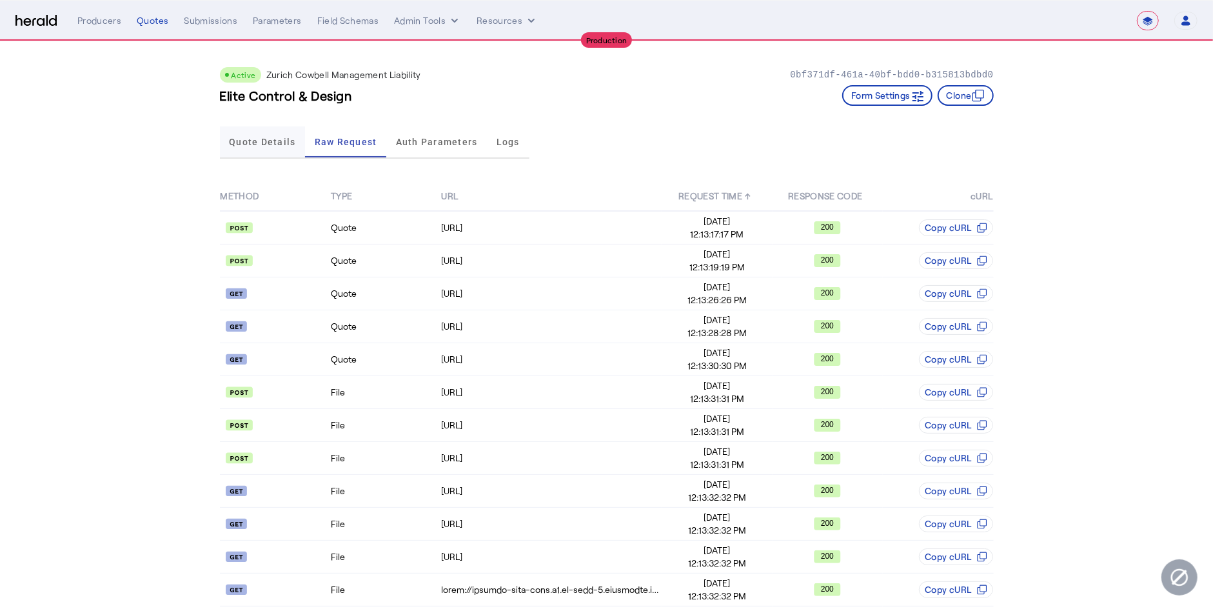
click at [246, 144] on span "Quote Details" at bounding box center [262, 141] width 66 height 9
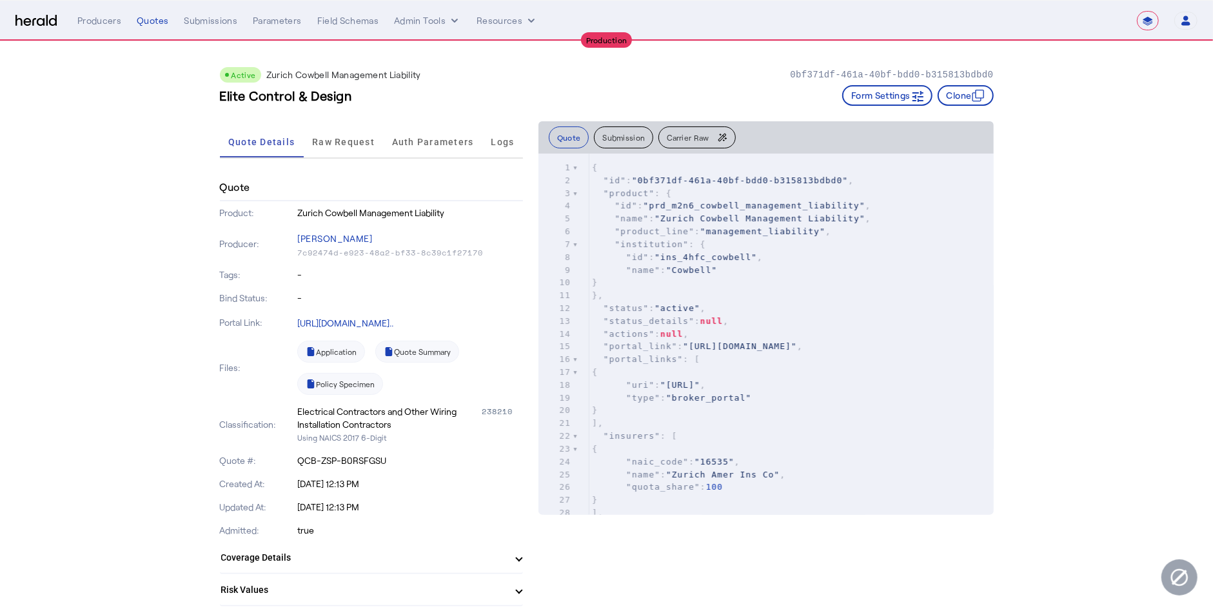
click at [30, 22] on img at bounding box center [35, 21] width 41 height 12
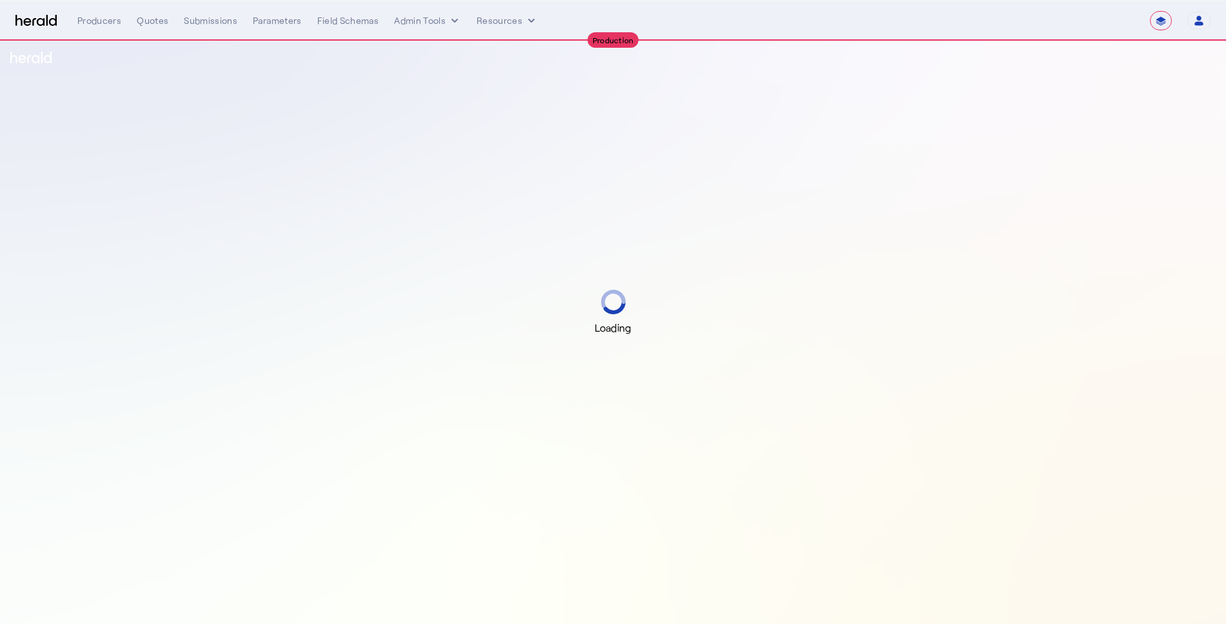
select select "**********"
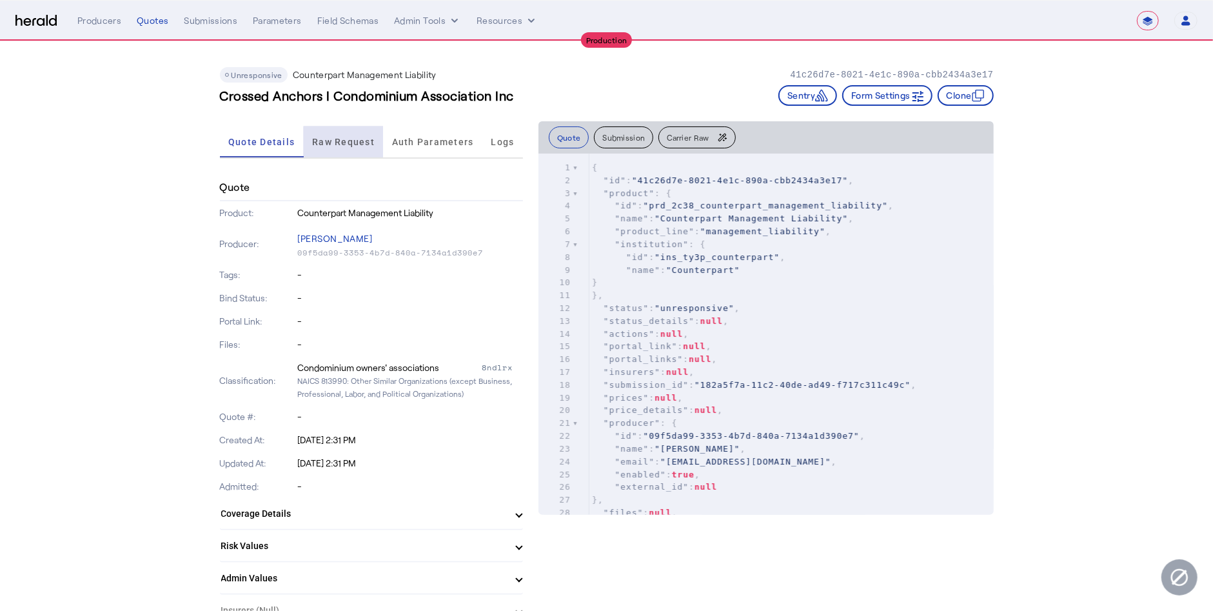
click at [350, 142] on span "Raw Request" at bounding box center [343, 141] width 63 height 9
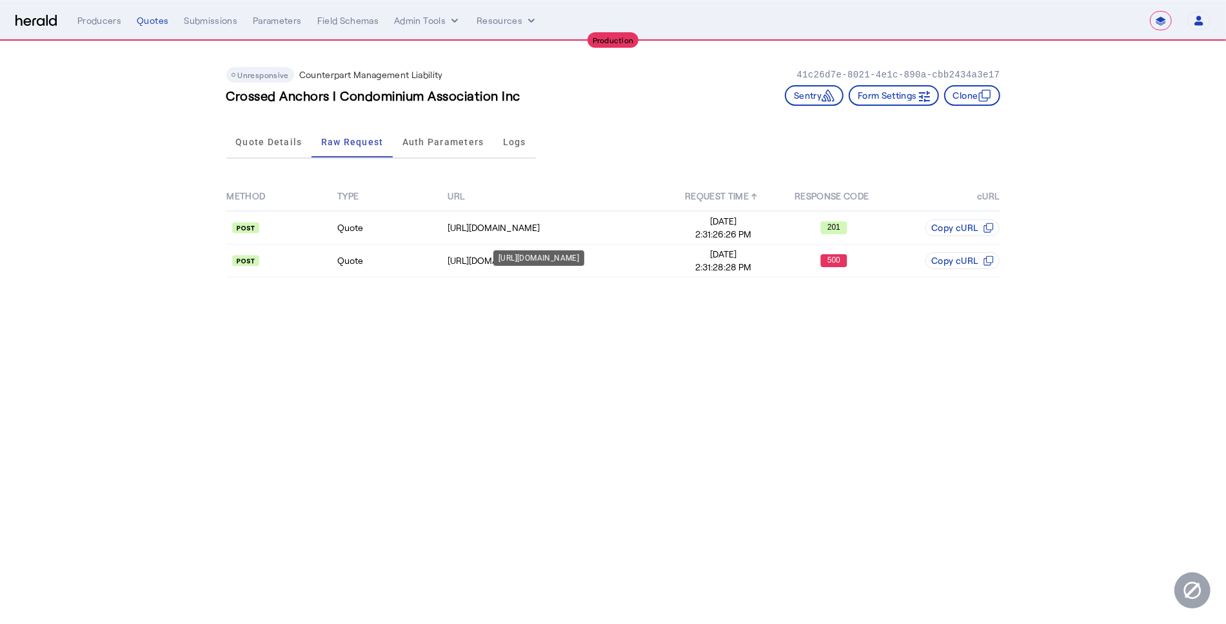
click at [575, 256] on div "https://api.yourcounterpart.com/partners/v1/application/start" at bounding box center [538, 257] width 91 height 15
click at [650, 259] on div "https://api.yourcounterpart.com/partners/v1/application/b8c15582-b9eb-4bb5-8536…" at bounding box center [558, 260] width 220 height 13
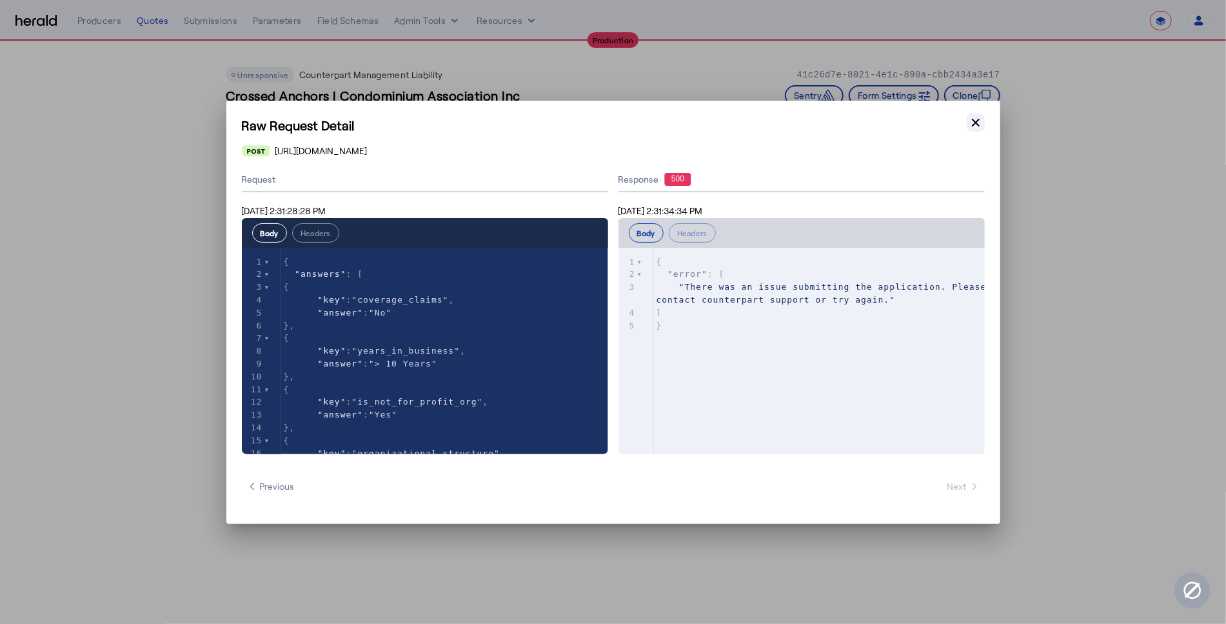
click at [975, 120] on icon "button" at bounding box center [975, 122] width 13 height 13
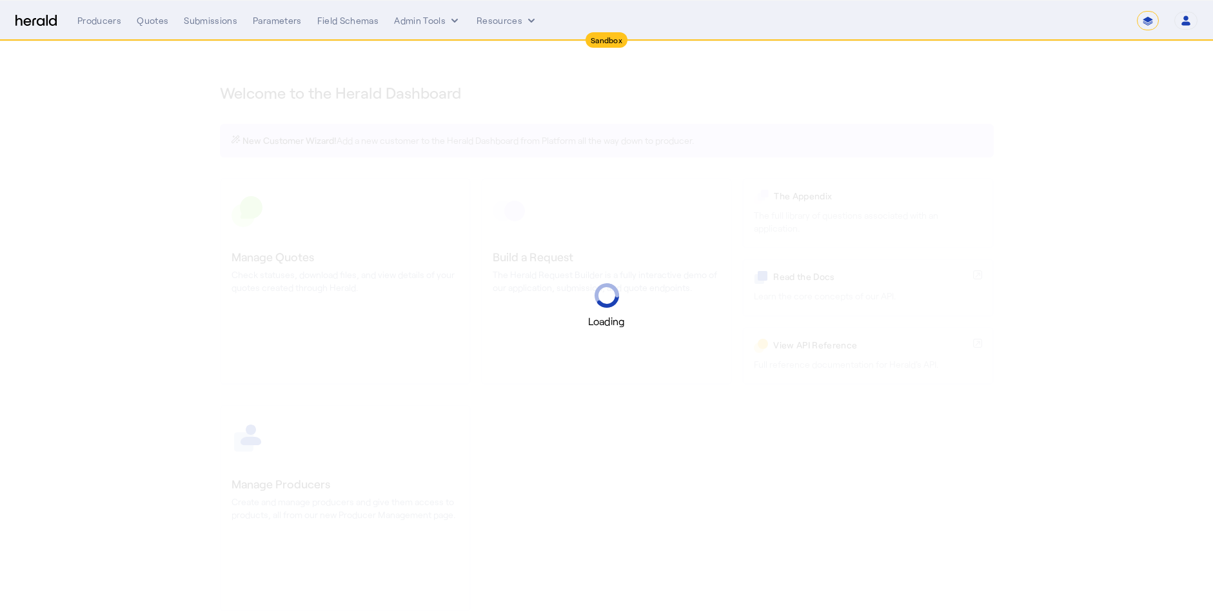
select select "*******"
select select "pfm_2v8p_herald_api"
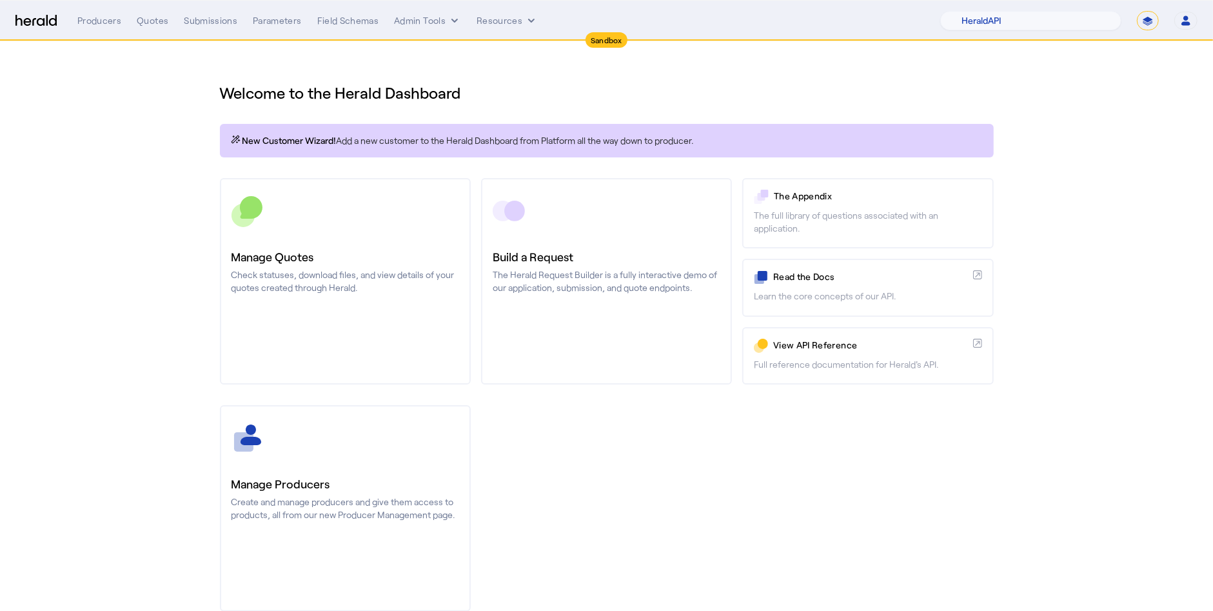
click at [1150, 19] on select "**********" at bounding box center [1148, 20] width 22 height 19
select select "**********"
click at [1138, 11] on select "**********" at bounding box center [1148, 20] width 22 height 19
click at [1047, 17] on select "1Fort Affinity Risk Arlington Roe Billy BindHQ Bunker CRC Campus Coverage Citad…" at bounding box center [1038, 20] width 167 height 19
select select "pfm_8e7n_1fort"
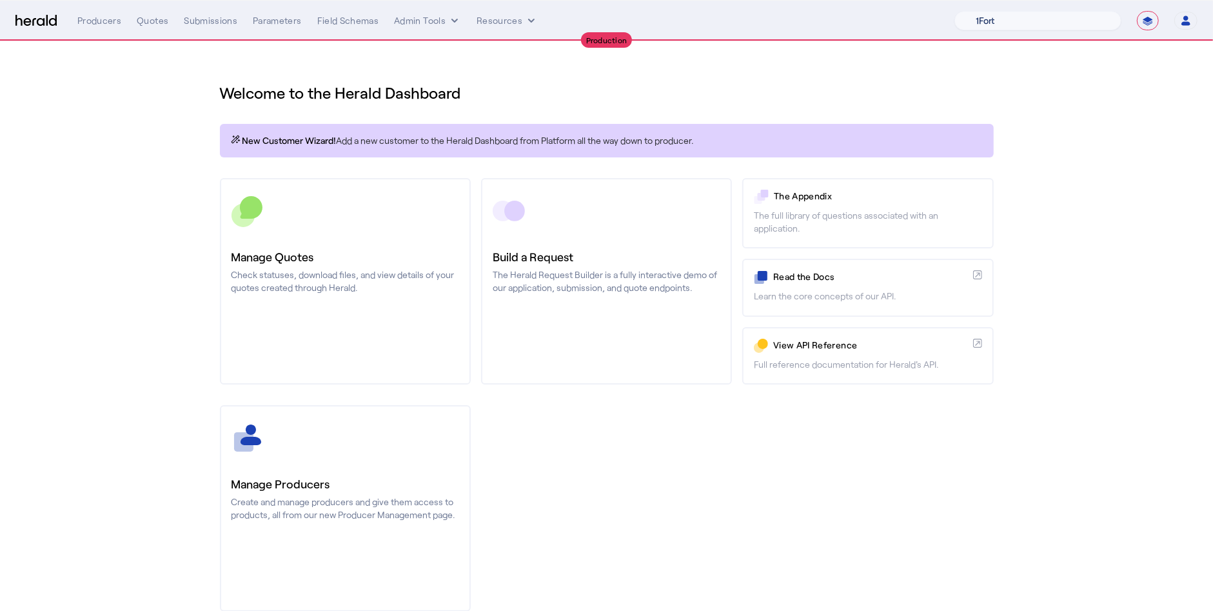
click at [955, 11] on select "1Fort Affinity Risk Arlington Roe Billy BindHQ Bunker CRC Campus Coverage Citad…" at bounding box center [1038, 20] width 167 height 19
click at [1109, 179] on section "Welcome to the Herald Dashboard New Customer Wizard! Add a new customer to the …" at bounding box center [606, 339] width 1213 height 596
click at [157, 21] on div "Quotes" at bounding box center [153, 20] width 32 height 13
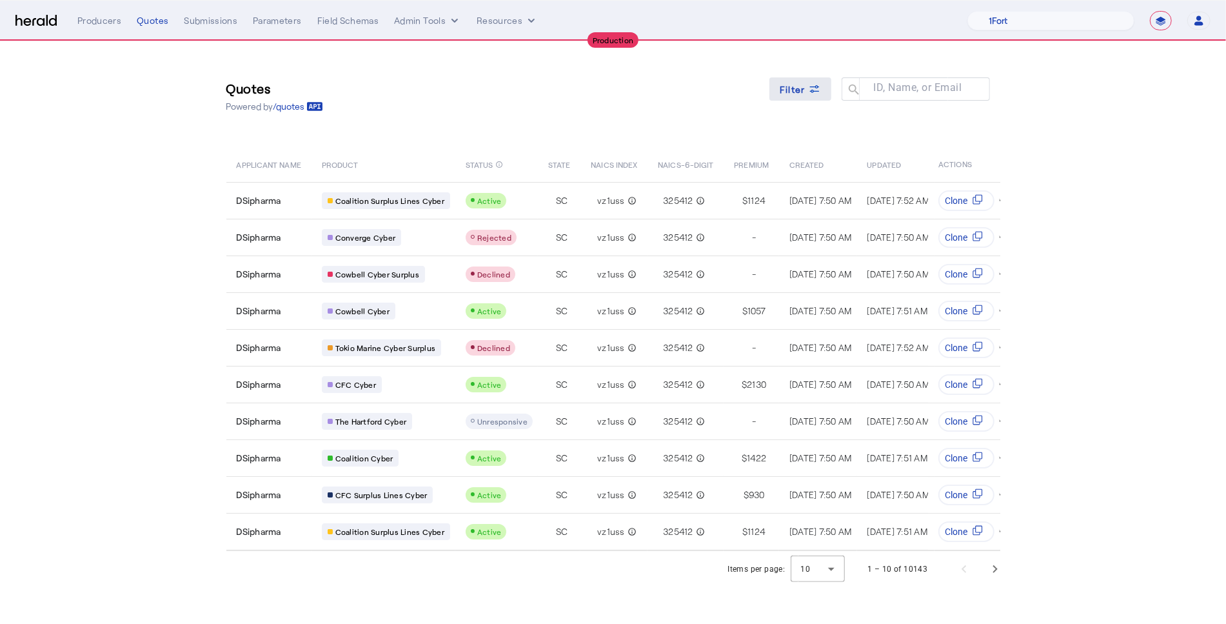
click at [810, 92] on icon at bounding box center [814, 89] width 13 height 13
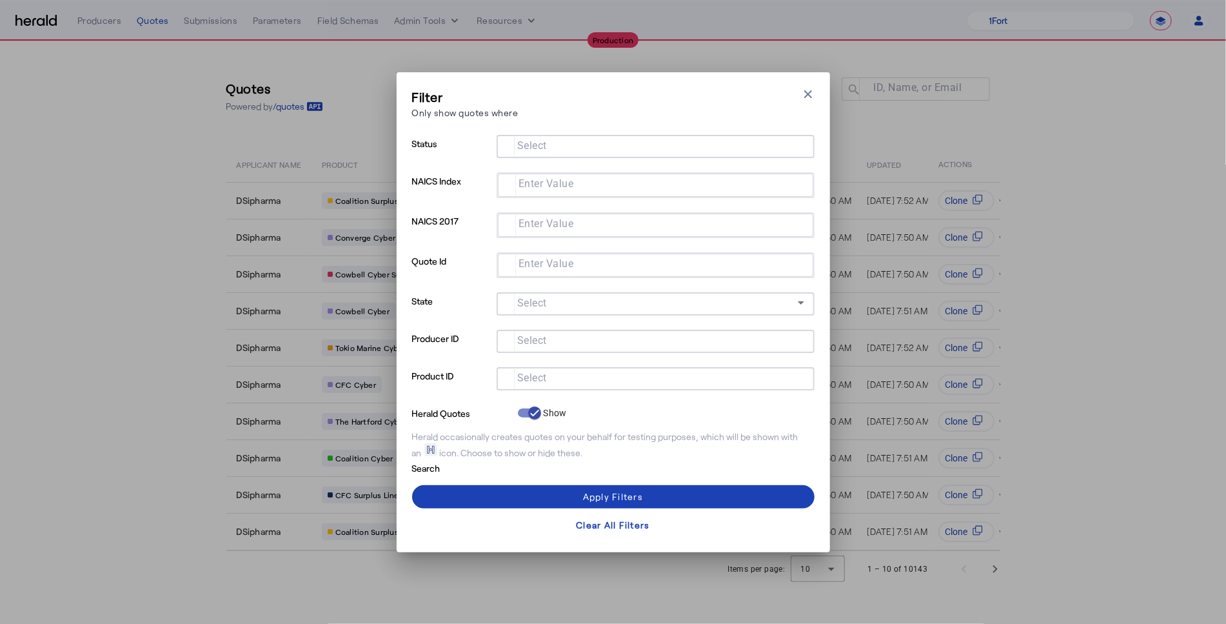
click at [553, 377] on input "Select" at bounding box center [653, 377] width 292 height 15
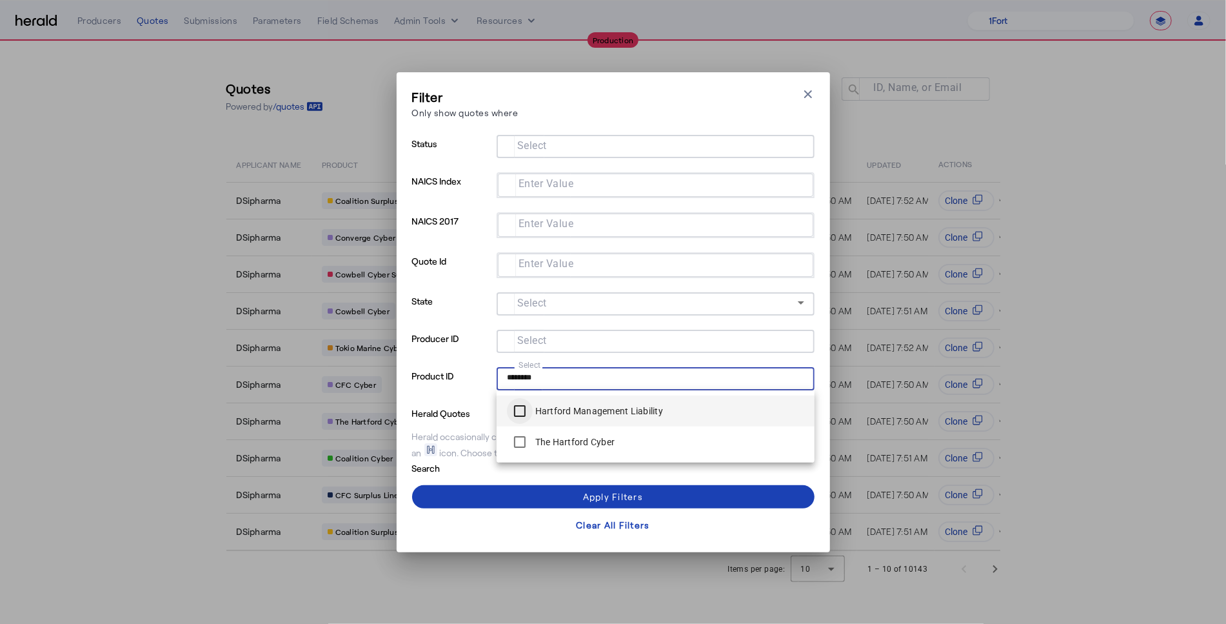
type input "********"
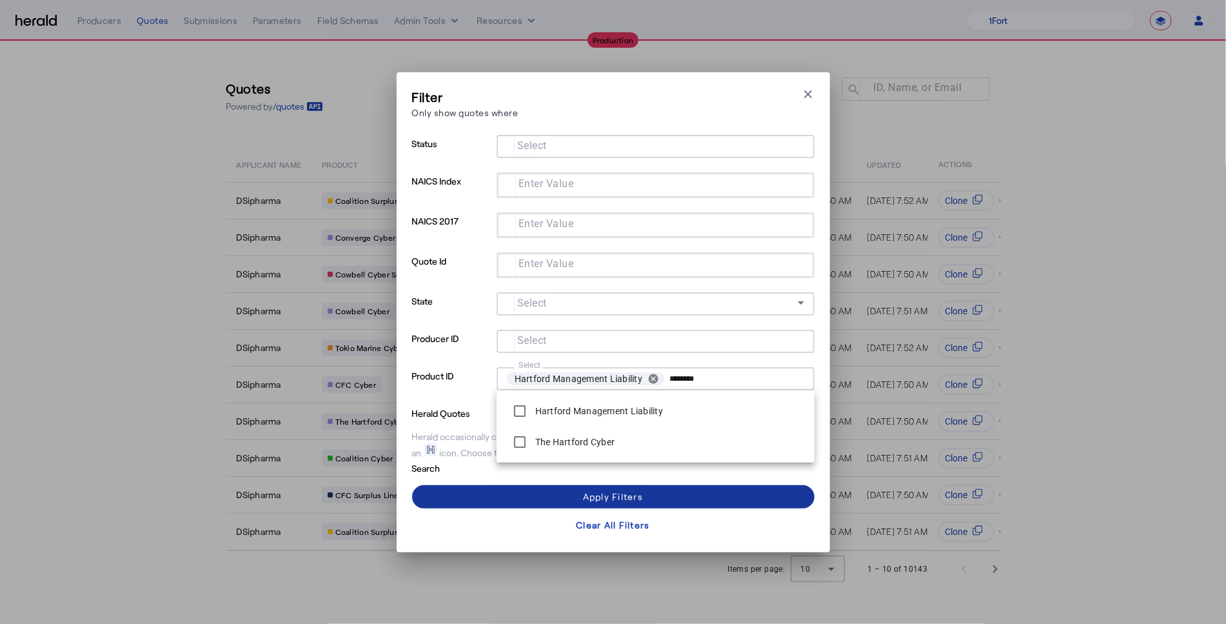
click at [486, 491] on span at bounding box center [613, 496] width 402 height 31
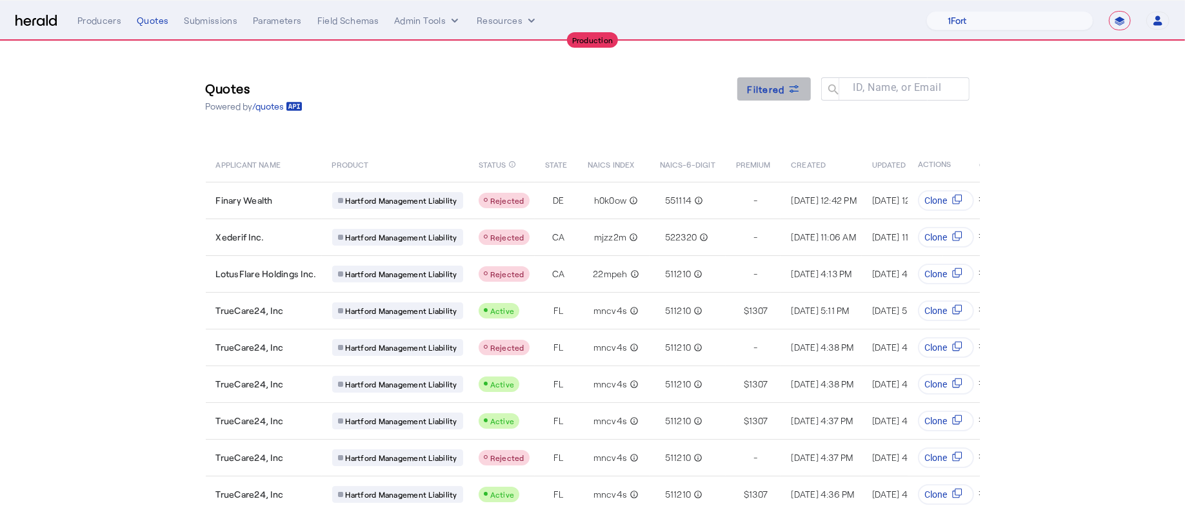
click at [792, 89] on div "Filtered" at bounding box center [774, 90] width 53 height 14
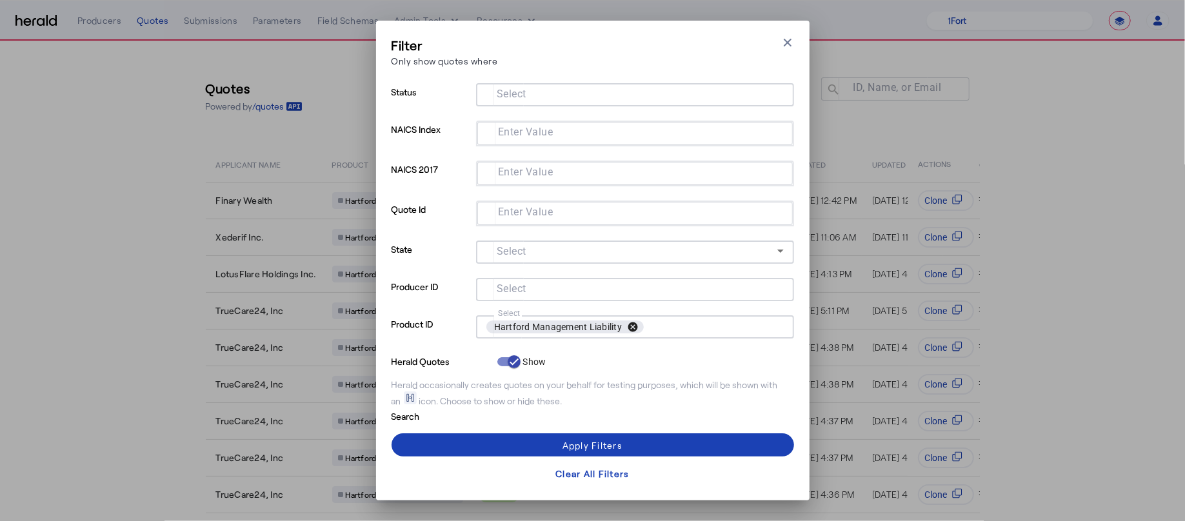
click at [631, 328] on button "cancel" at bounding box center [633, 327] width 22 height 12
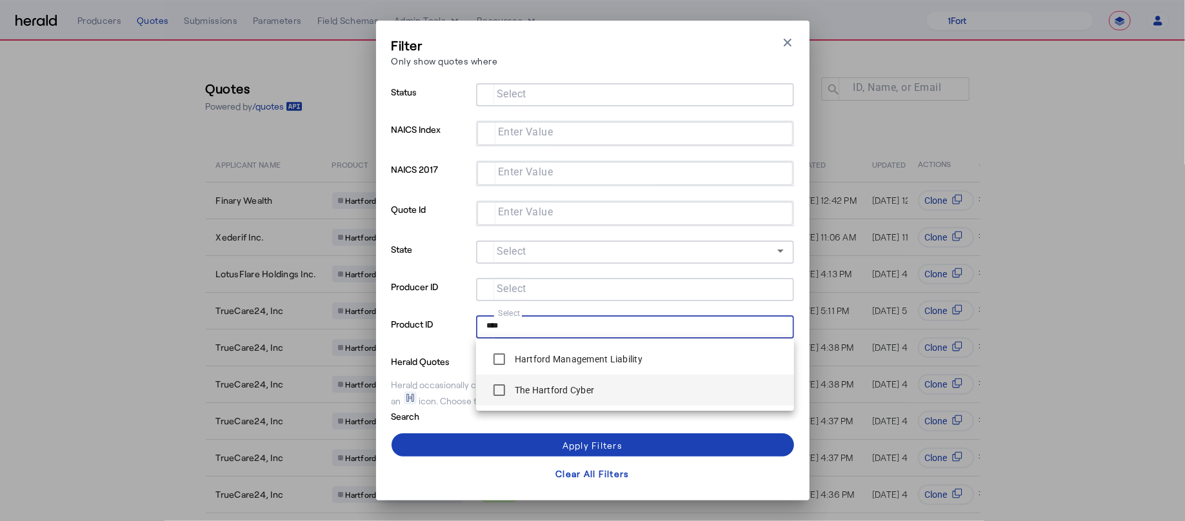
type input "****"
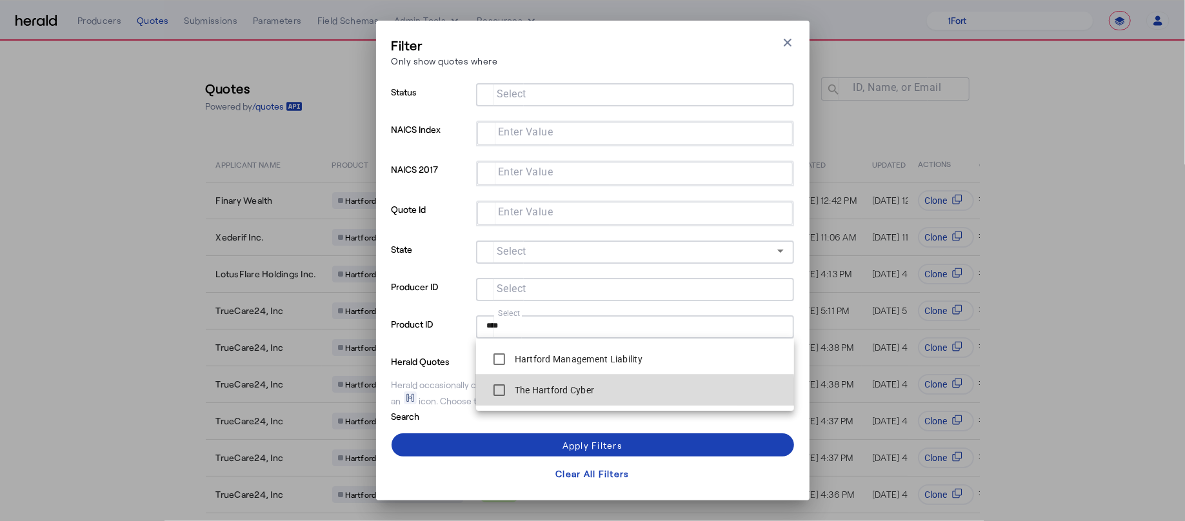
click at [520, 395] on label "The Hartford Cyber" at bounding box center [553, 390] width 83 height 13
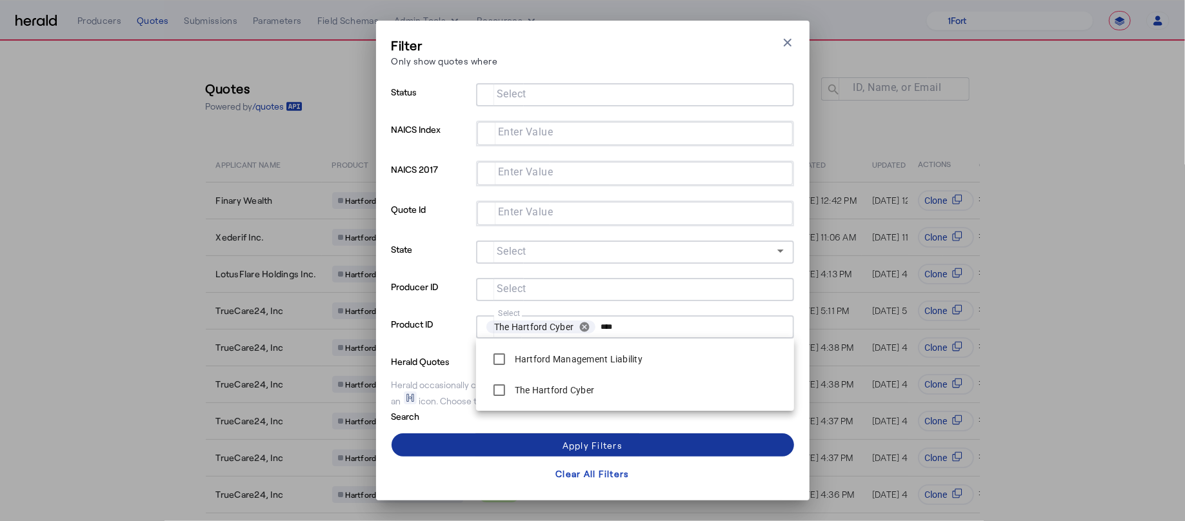
click at [553, 436] on span at bounding box center [593, 445] width 402 height 31
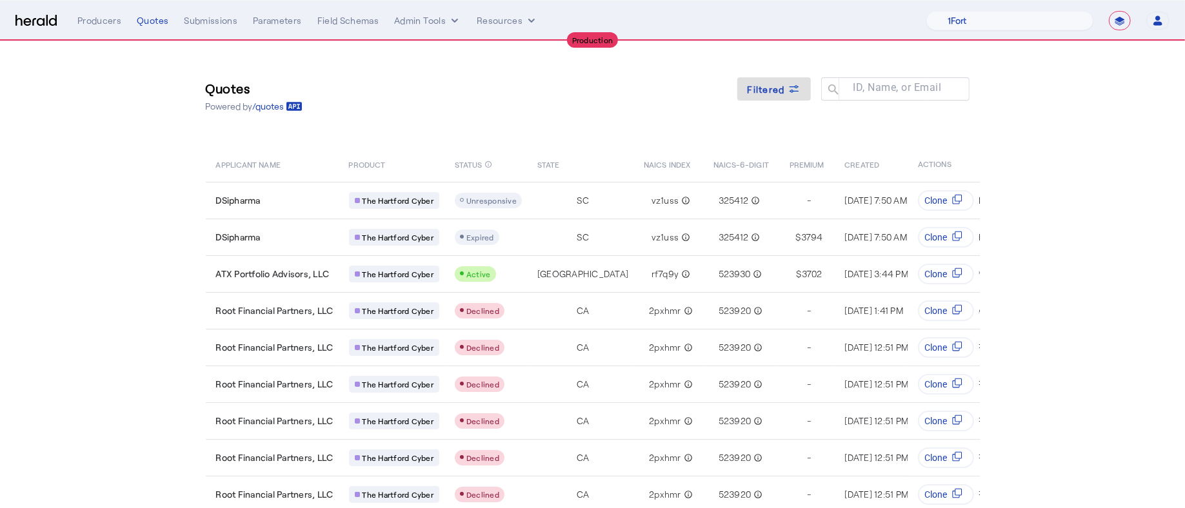
scroll to position [89, 0]
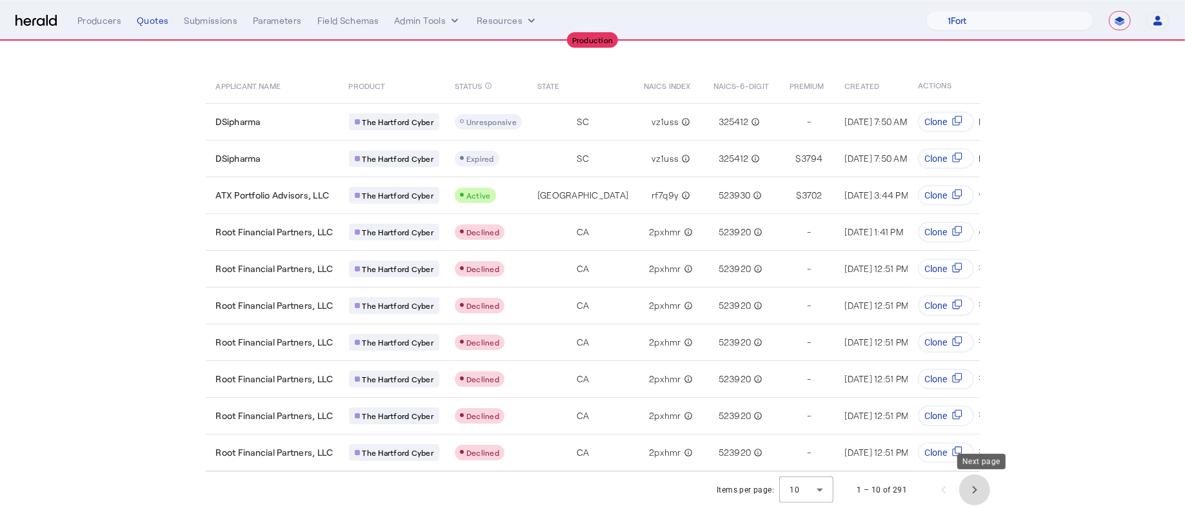
click at [990, 497] on span "Next page" at bounding box center [974, 490] width 31 height 31
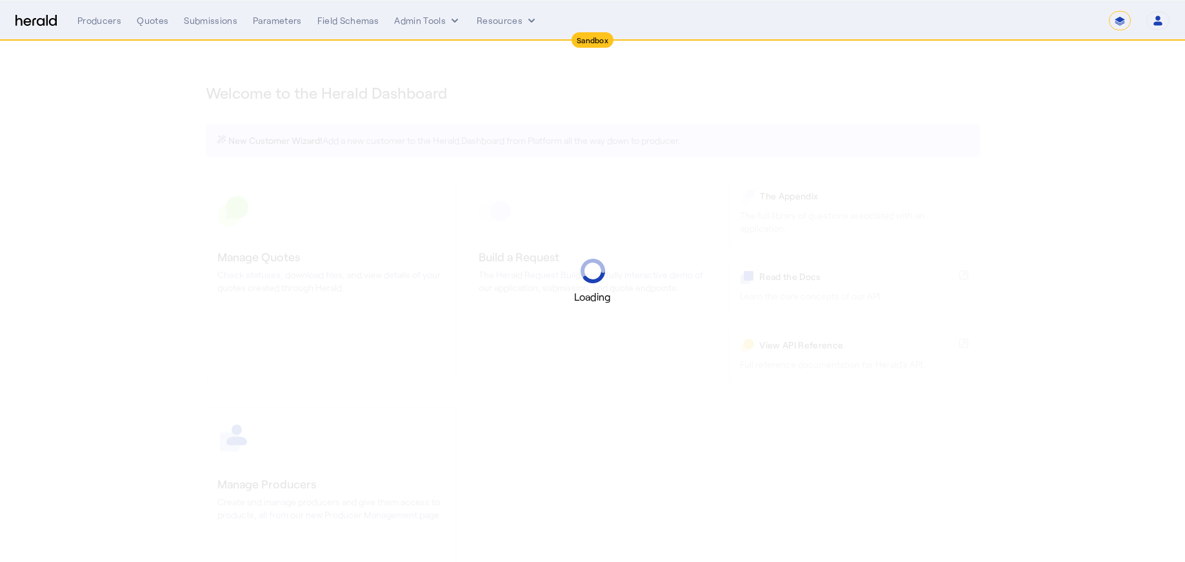
select select "*******"
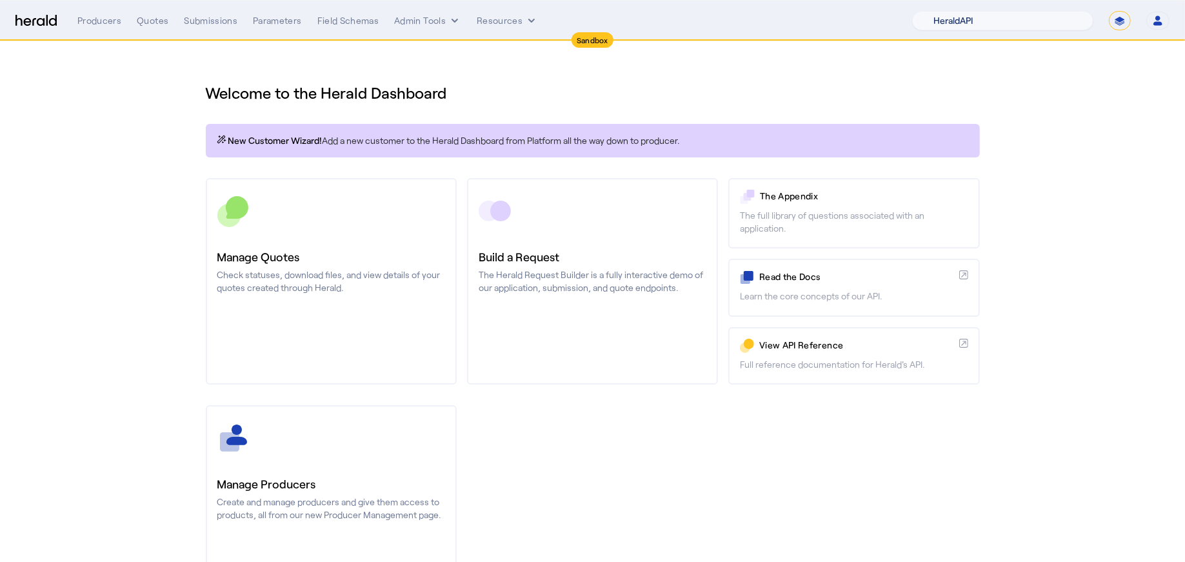
click at [1040, 21] on select "1Fort Acrisure Acturis Affinity Advisors Affinity Risk Agentero AmWins Anzen Ao…" at bounding box center [1002, 20] width 181 height 19
click at [949, 11] on select "1Fort Acrisure Acturis Affinity Advisors Affinity Risk Agentero AmWins Anzen Ao…" at bounding box center [1002, 20] width 181 height 19
click at [1014, 25] on select "1Fort Acrisure Acturis Affinity Advisors Affinity Risk Agentero AmWins Anzen Ao…" at bounding box center [1002, 20] width 181 height 19
select select "pfm_h3db_crc"
click at [949, 11] on select "1Fort Acrisure Acturis Affinity Advisors Affinity Risk Agentero AmWins Anzen Ao…" at bounding box center [1002, 20] width 181 height 19
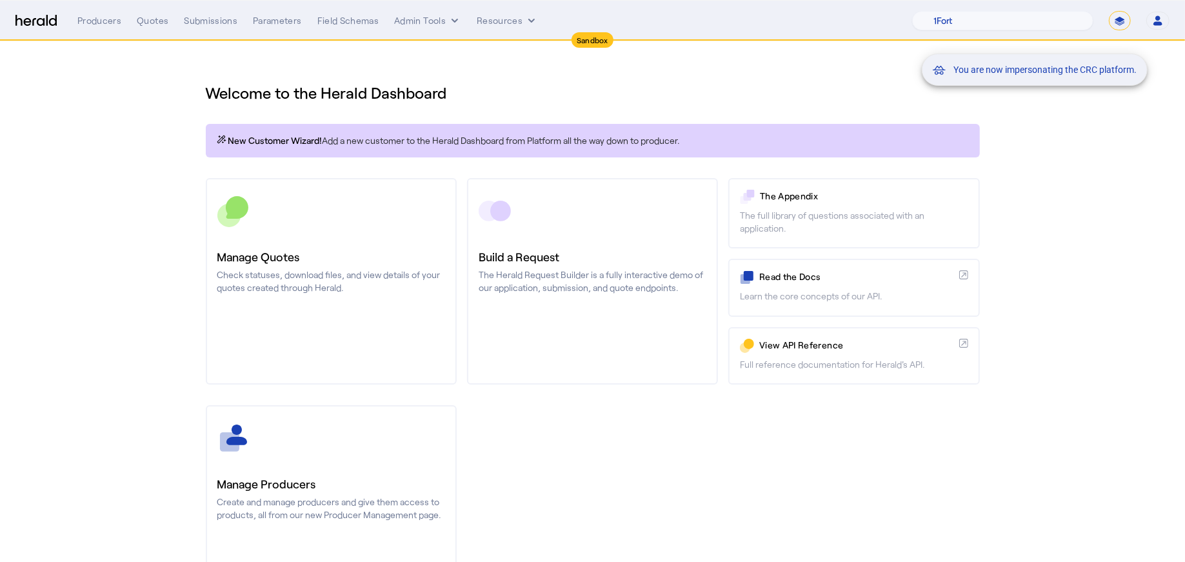
click at [1119, 21] on mat-snack-bar-container "You are now impersonating the CRC platform." at bounding box center [1067, 21] width 226 height 32
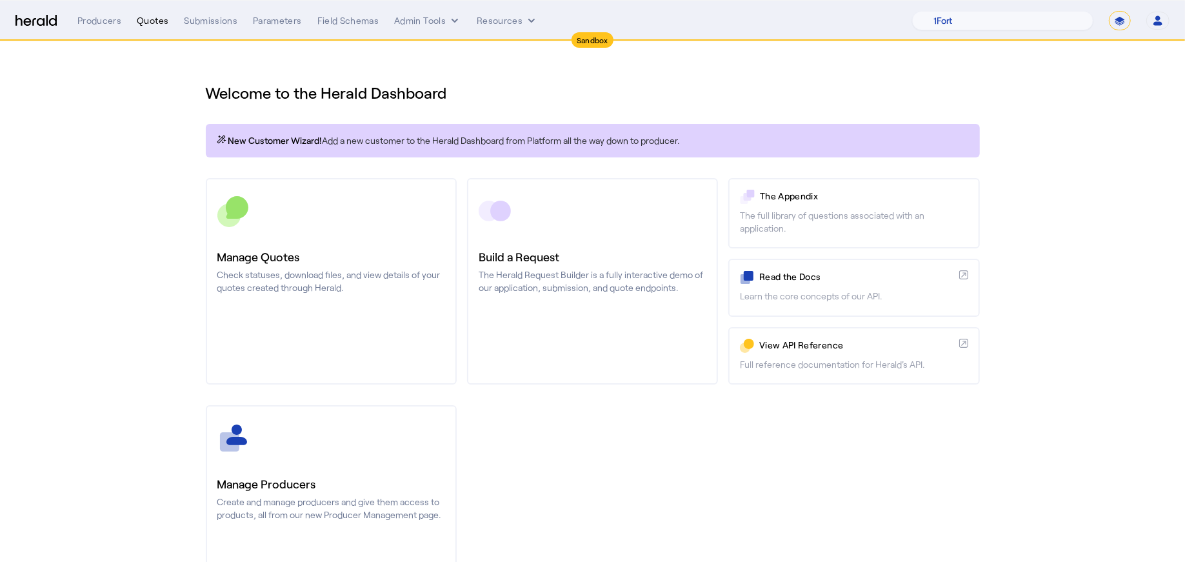
click at [143, 24] on div "Quotes" at bounding box center [153, 20] width 32 height 13
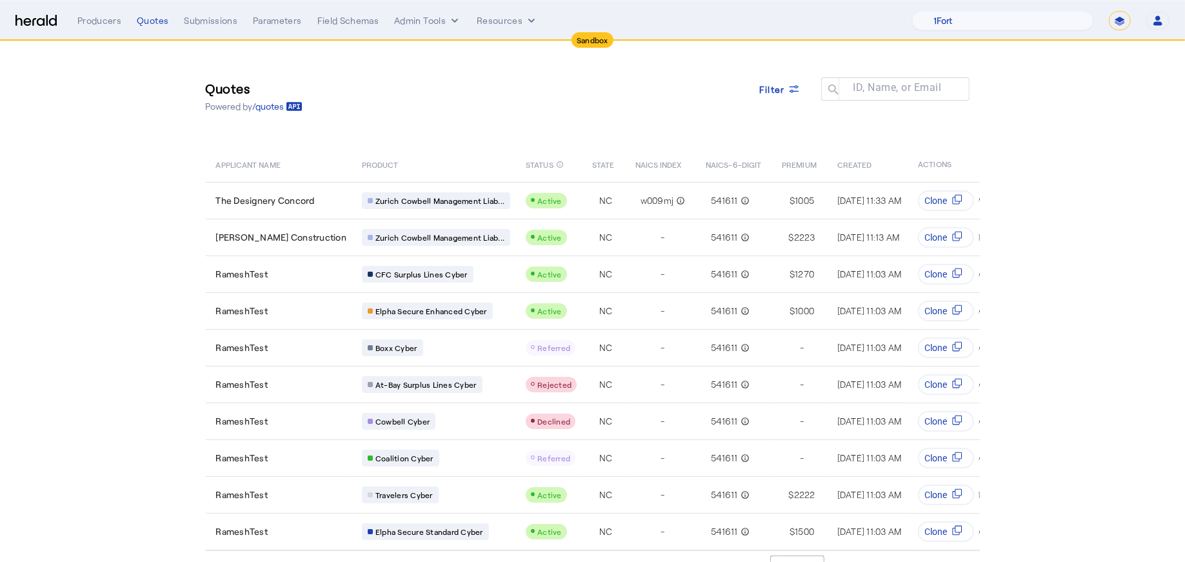
click at [555, 130] on div "Quotes Powered by /quotes Filter ID, Name, or Email search APPLICANT NAME PRODU…" at bounding box center [593, 296] width 826 height 510
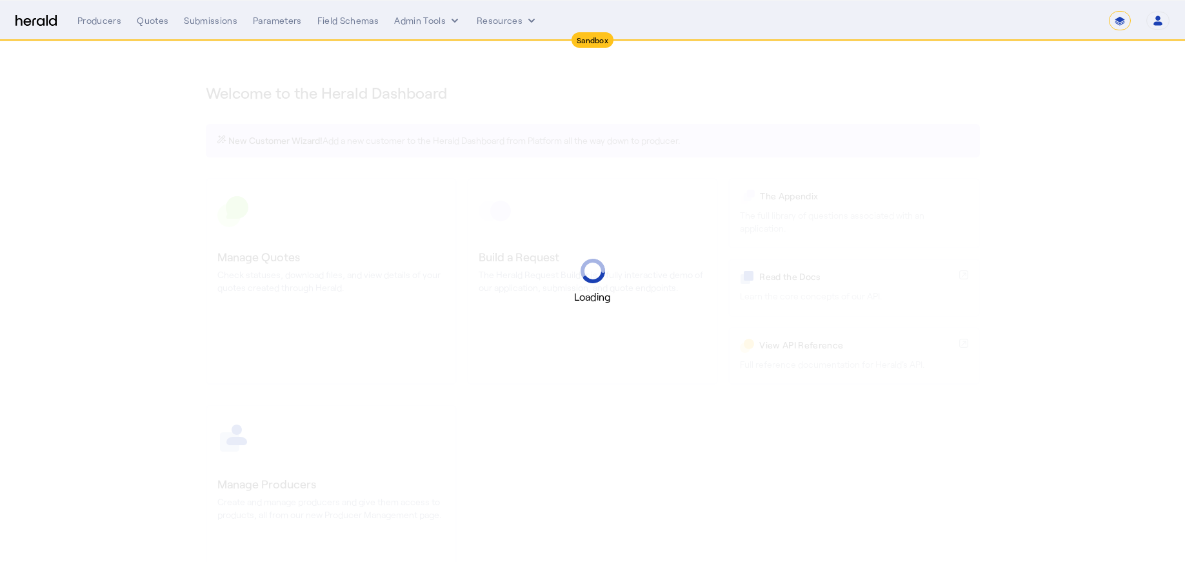
select select "*******"
select select "pfm_2v8p_herald_api"
select select "*******"
select select "pfm_h3db_crc"
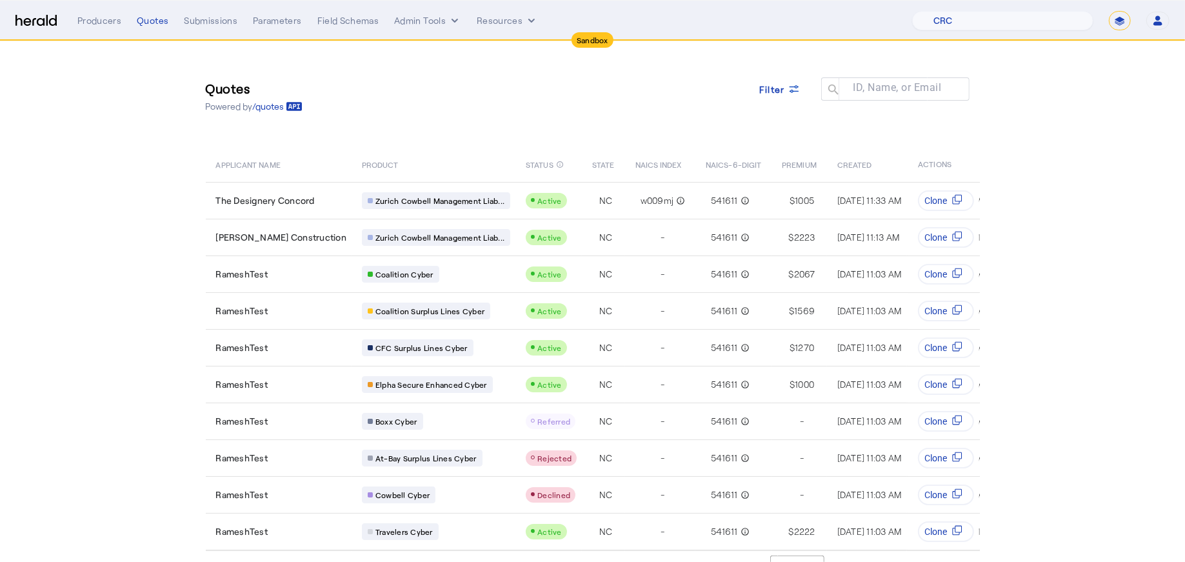
click at [667, 126] on div "Quotes Powered by /quotes Filter ID, Name, or Email search APPLICANT NAME PRODU…" at bounding box center [593, 296] width 826 height 510
click at [658, 119] on div "Quotes Powered by /quotes Filter ID, Name, or Email search" at bounding box center [593, 96] width 774 height 58
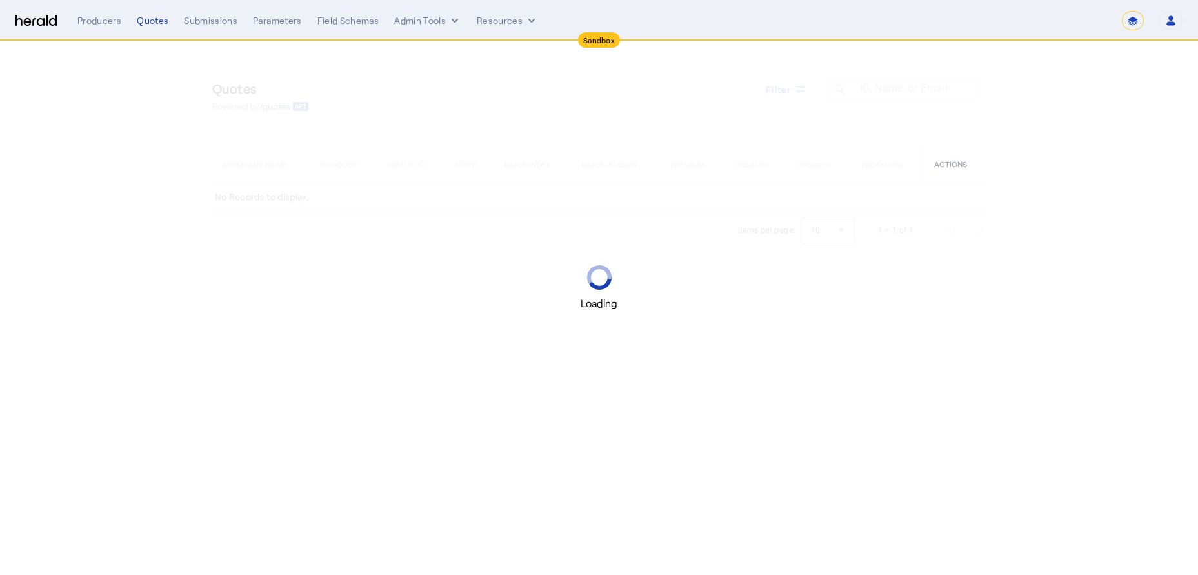
select select "*******"
select select "pfm_h3db_crc"
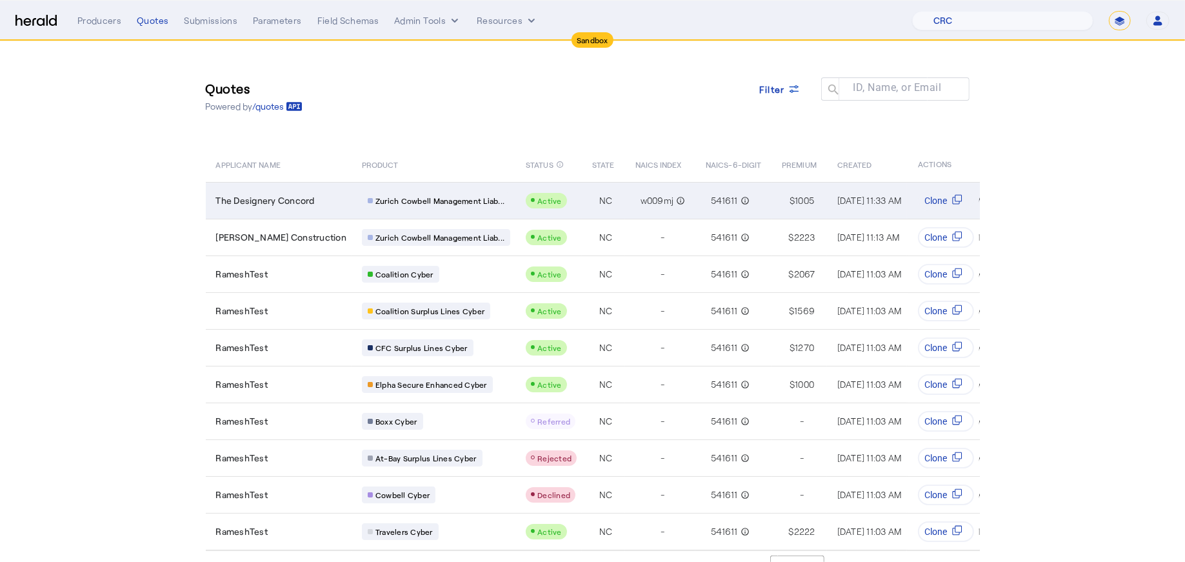
click at [310, 207] on td "The Designery Concord" at bounding box center [279, 200] width 146 height 37
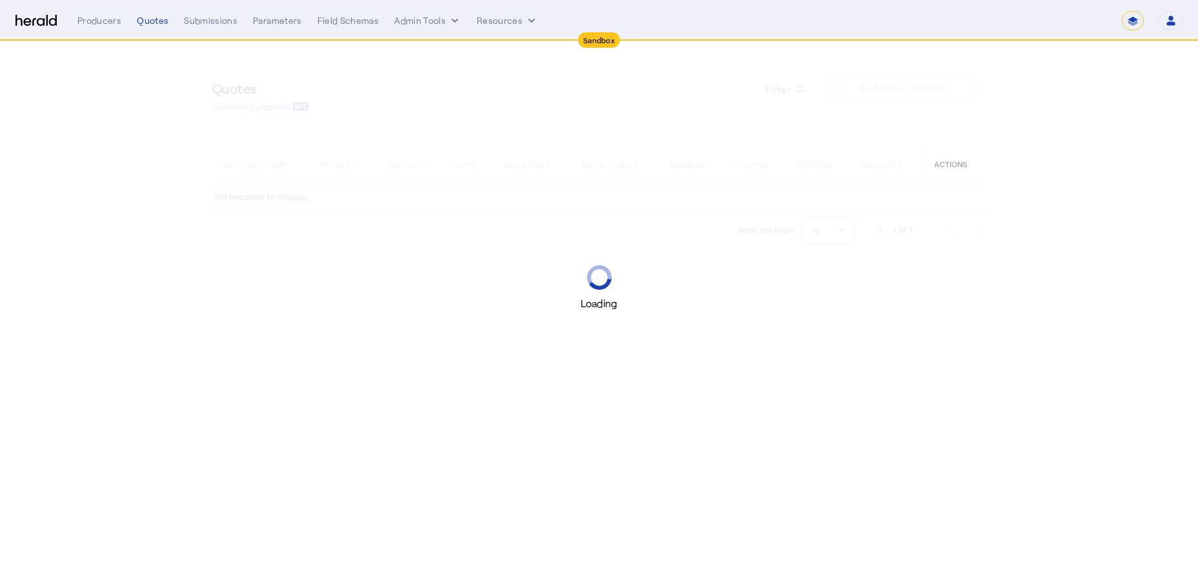
select select "*******"
select select "pfm_h3db_crc"
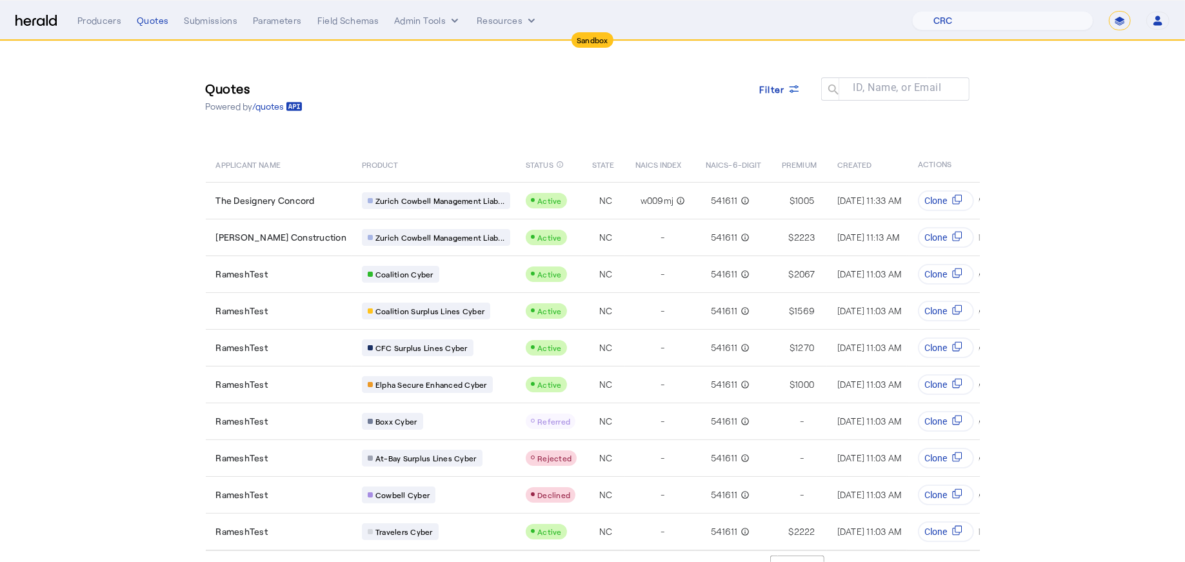
click at [626, 122] on div "Quotes Powered by /quotes Filter ID, Name, or Email search" at bounding box center [593, 96] width 774 height 58
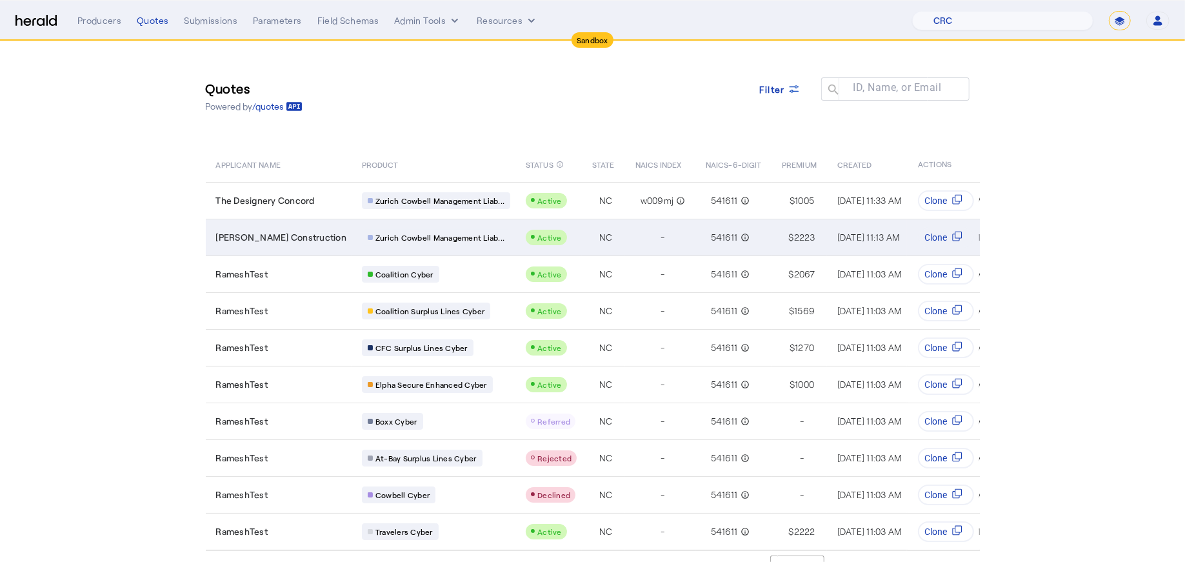
click at [635, 239] on div "-" at bounding box center [662, 237] width 55 height 18
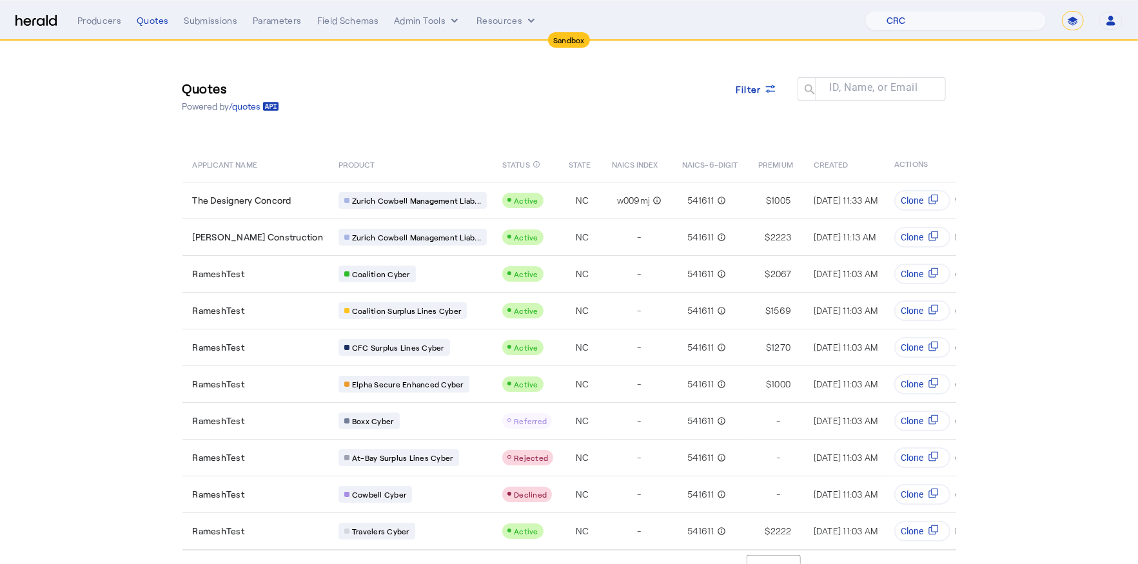
click at [440, 123] on div "Quotes Powered by /quotes Filter ID, Name, or Email search" at bounding box center [570, 96] width 774 height 58
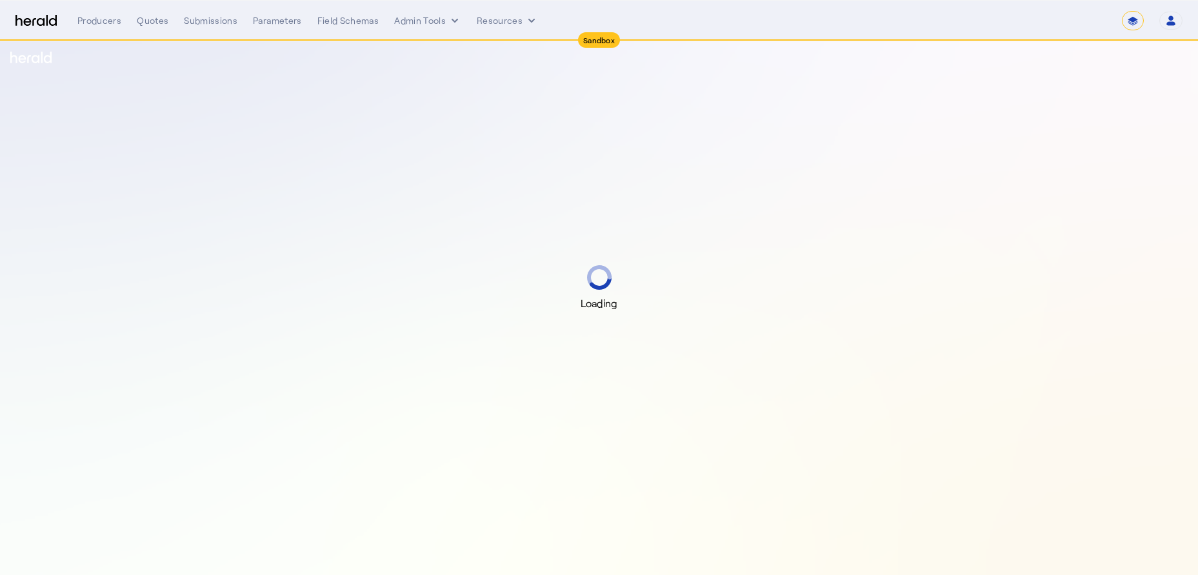
select select "*******"
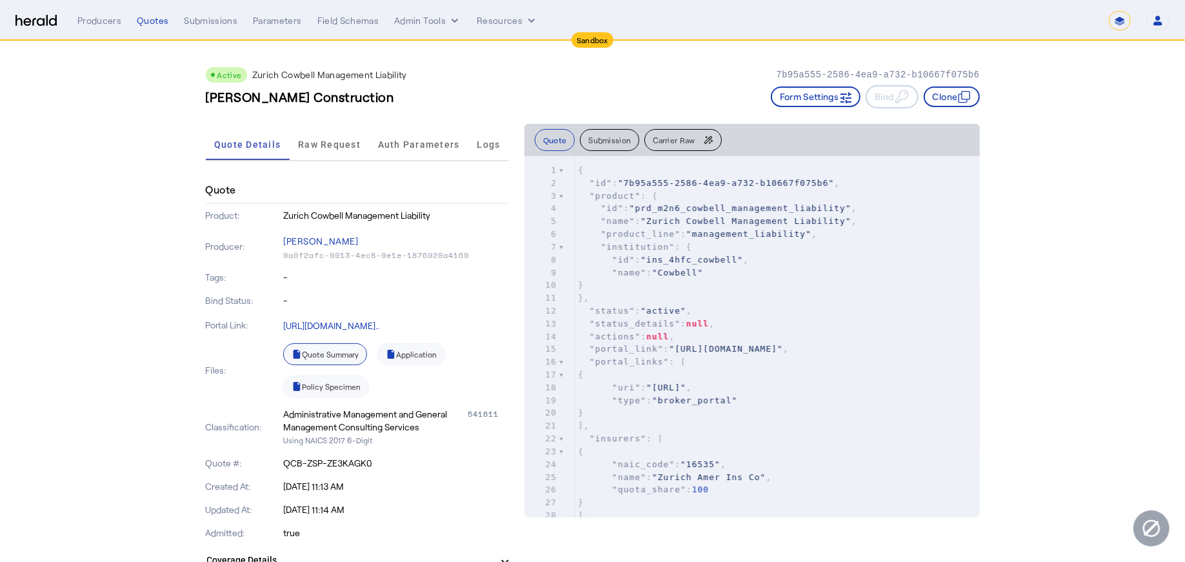
click at [331, 351] on link "Quote Summary" at bounding box center [325, 354] width 84 height 22
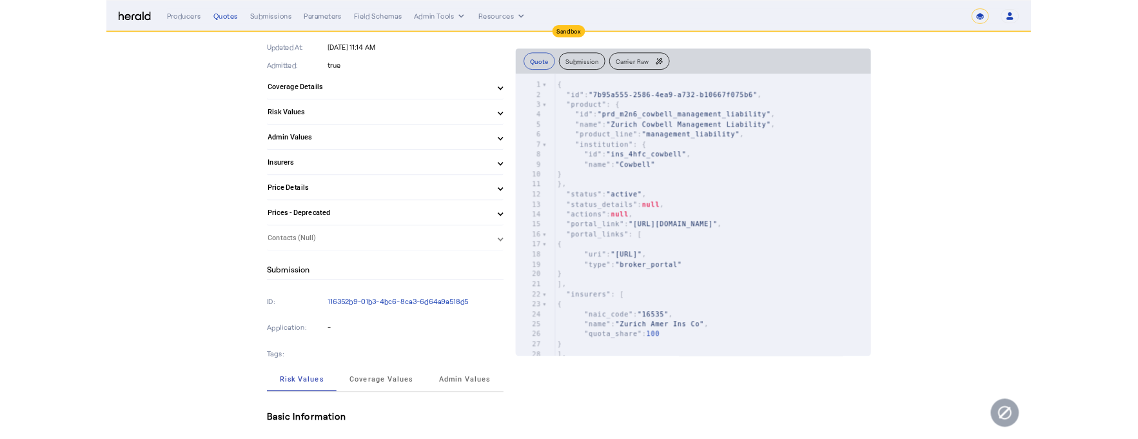
scroll to position [392, 0]
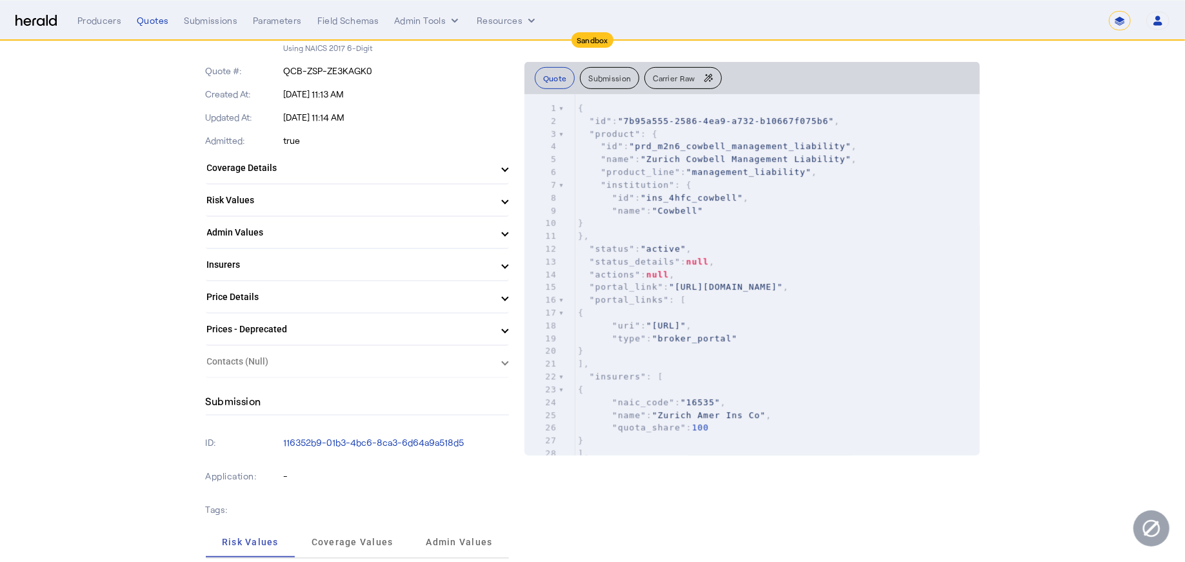
click at [486, 350] on herald-expansion-panel "Contacts (Null)" at bounding box center [357, 362] width 303 height 32
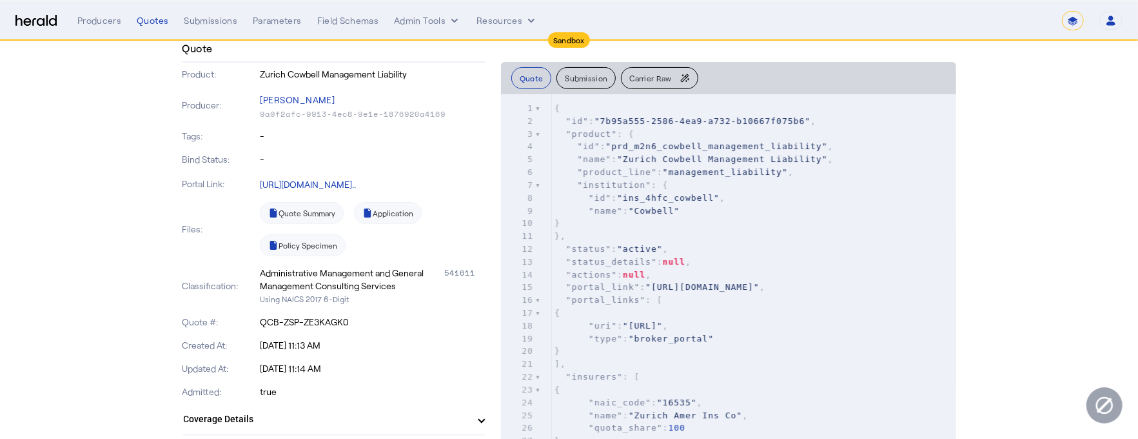
scroll to position [0, 0]
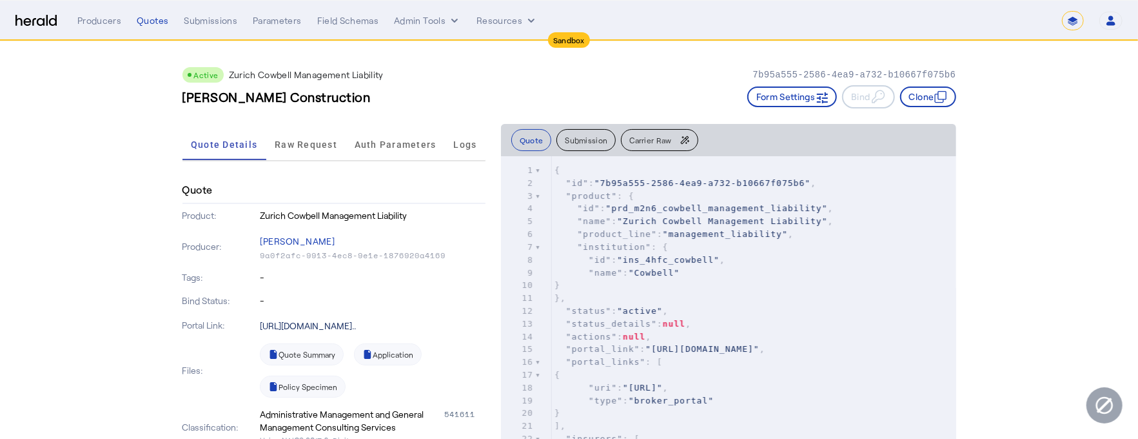
click at [356, 327] on link "https://sandbox.redirect.heraldapi.com/prd..." at bounding box center [308, 325] width 96 height 11
click at [314, 143] on span "Raw Request" at bounding box center [306, 144] width 63 height 9
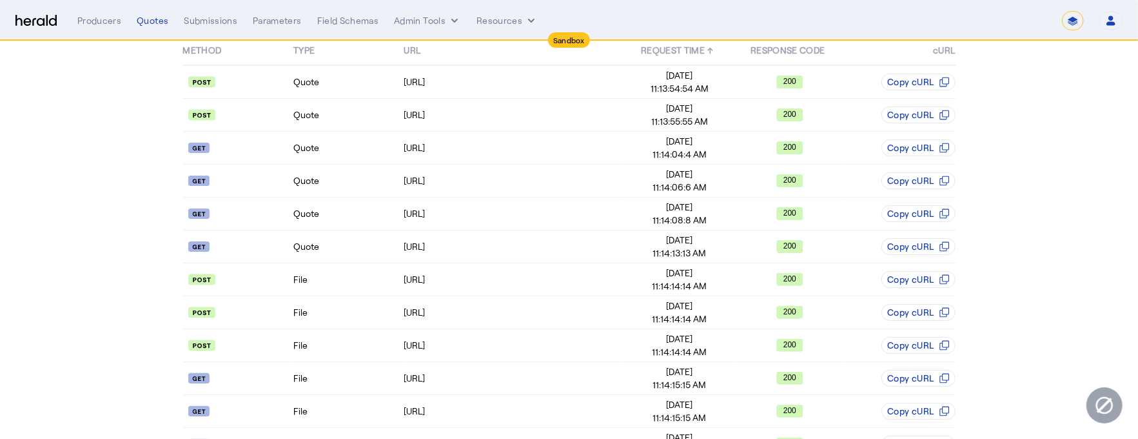
scroll to position [147, 0]
click at [585, 246] on div "https://api.morecowbell.ai/api/quote/v3/da/quote/QCB-ZSP-ZE3KAGK0" at bounding box center [514, 247] width 220 height 13
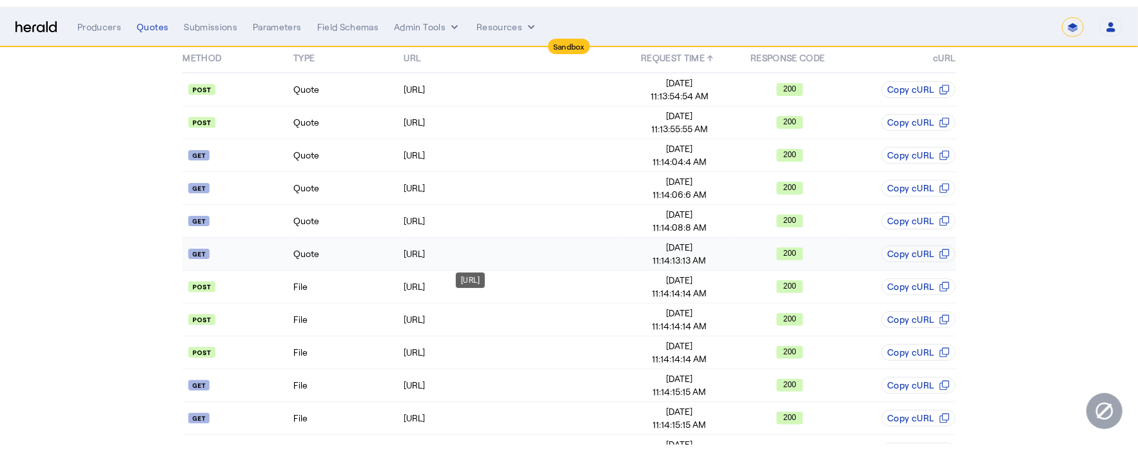
scroll to position [0, 0]
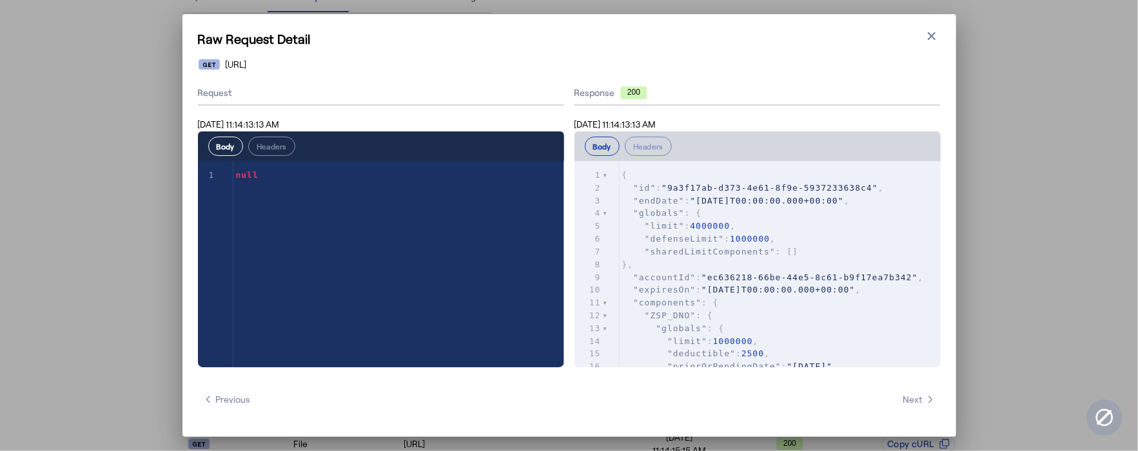
click at [754, 268] on pre "}," at bounding box center [780, 265] width 321 height 13
type input "*"
click at [933, 34] on icon "button" at bounding box center [932, 36] width 8 height 8
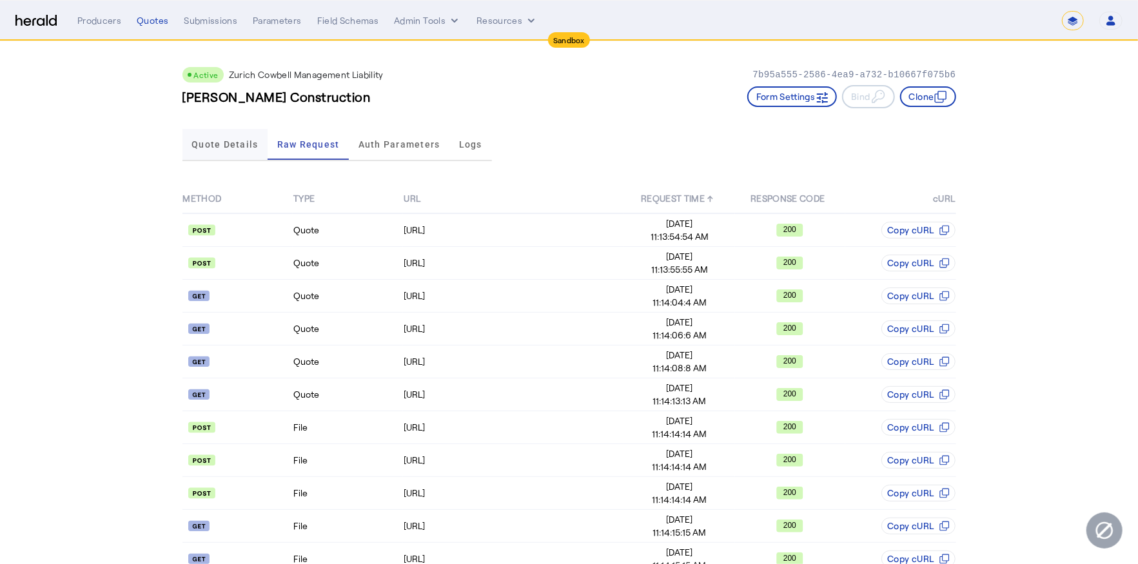
click at [237, 150] on span "Quote Details" at bounding box center [225, 144] width 66 height 31
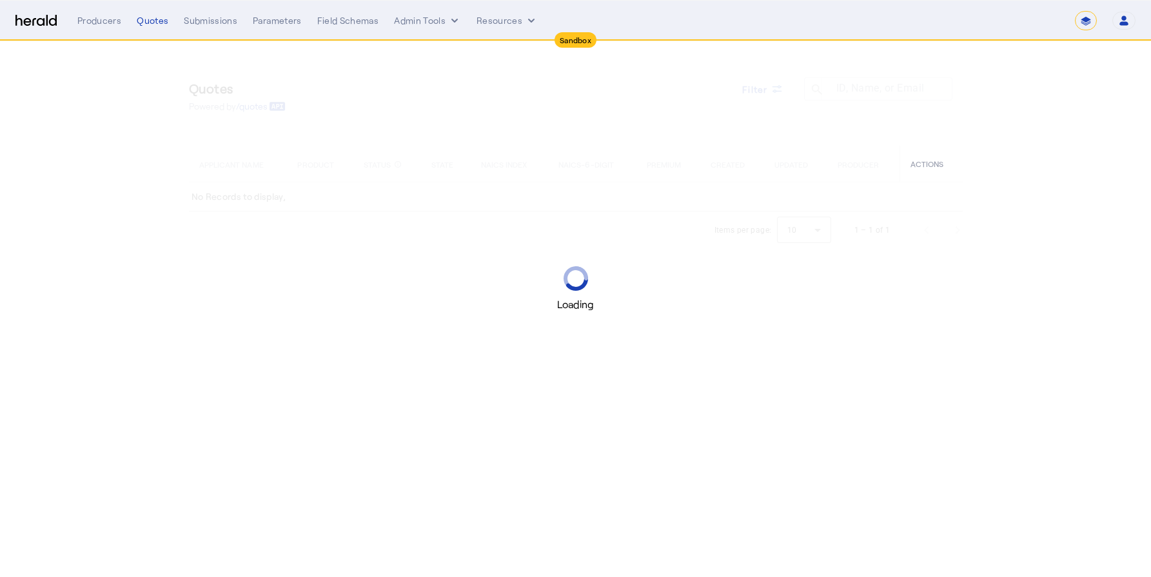
select select "*******"
select select "pfm_h3db_crc"
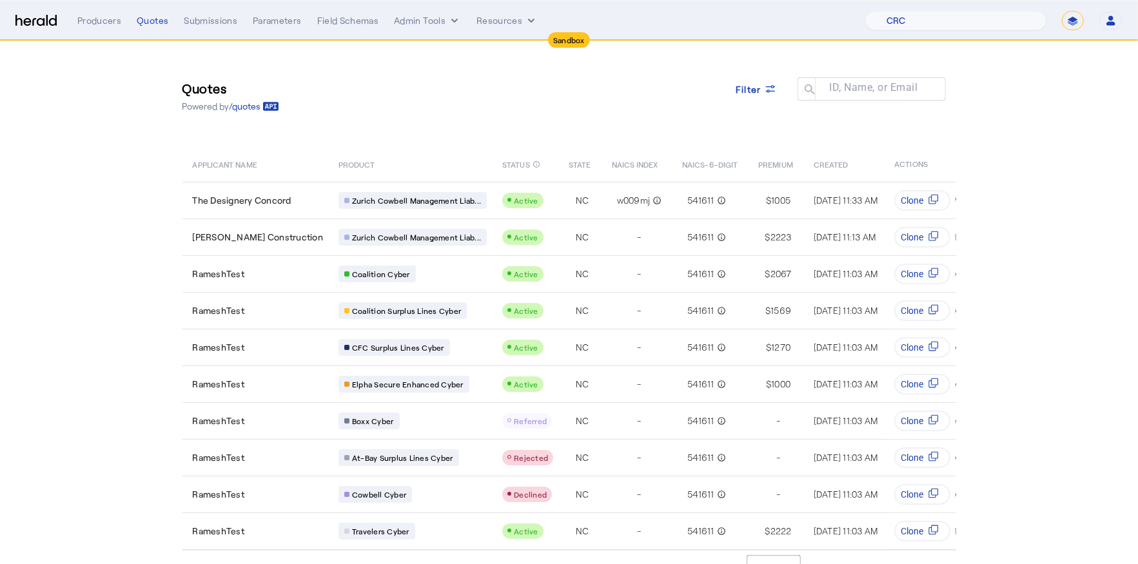
click at [506, 118] on div "Quotes Powered by /quotes Filter ID, Name, or Email search" at bounding box center [570, 96] width 774 height 58
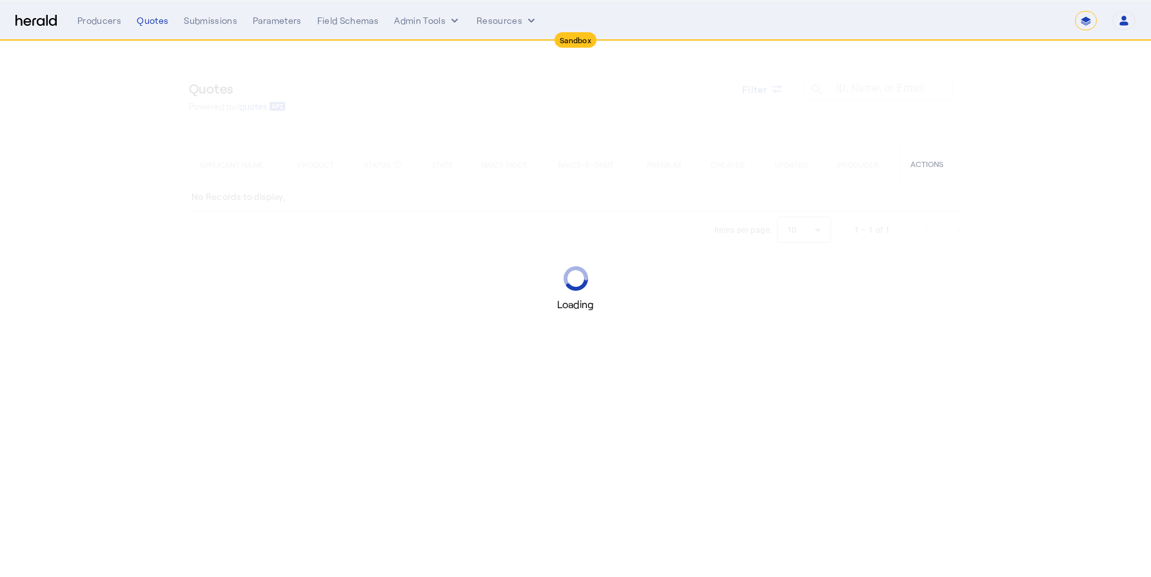
select select "*******"
select select "pfm_h3db_crc"
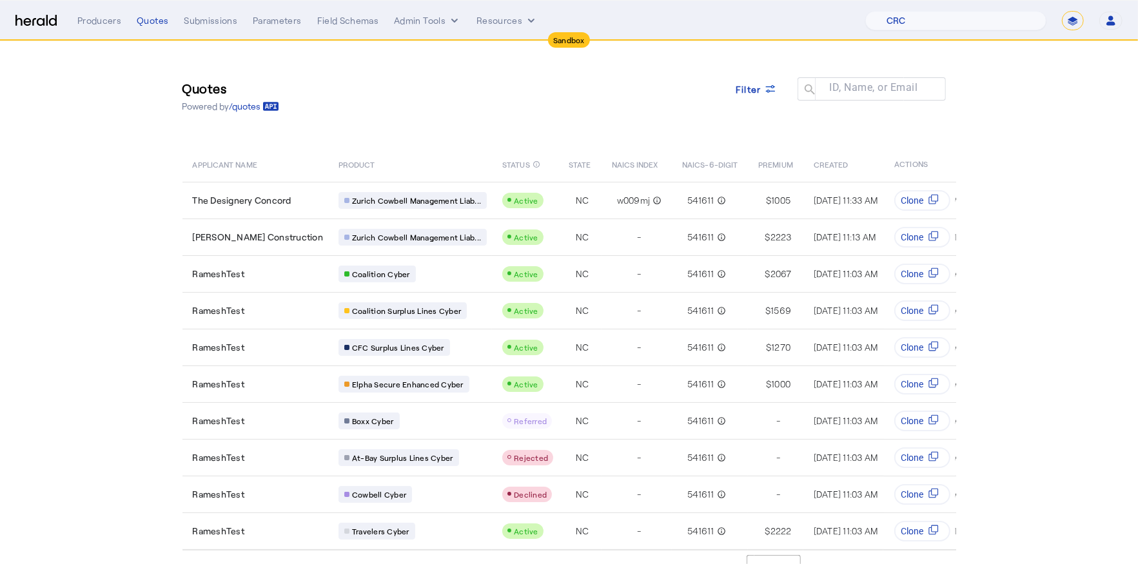
scroll to position [34, 0]
